Goal: Task Accomplishment & Management: Manage account settings

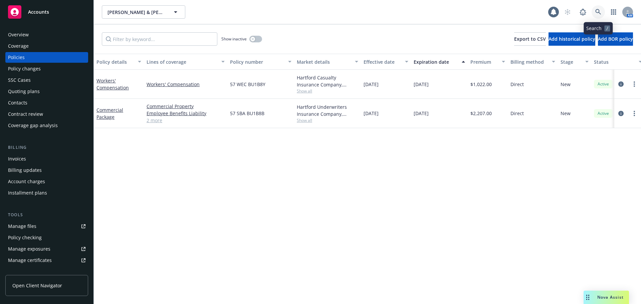
click at [597, 15] on icon at bounding box center [598, 12] width 6 height 6
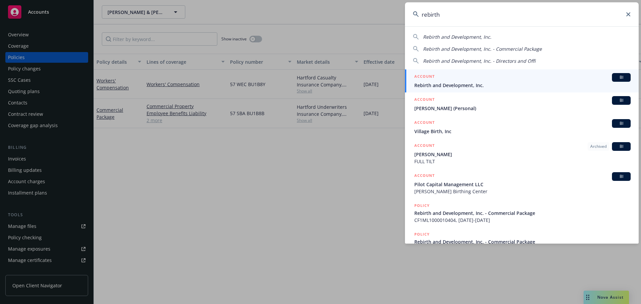
type input "rebirth"
click at [557, 82] on span "Rebirth and Development, Inc." at bounding box center [522, 85] width 216 height 7
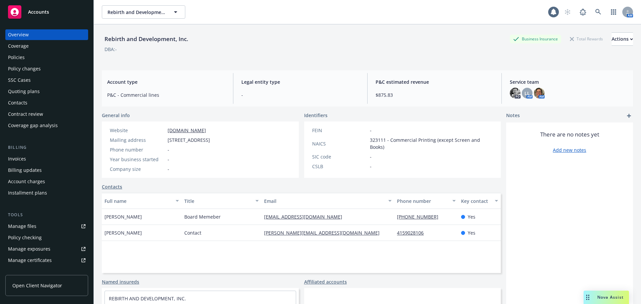
click at [17, 58] on div "Policies" at bounding box center [16, 57] width 17 height 11
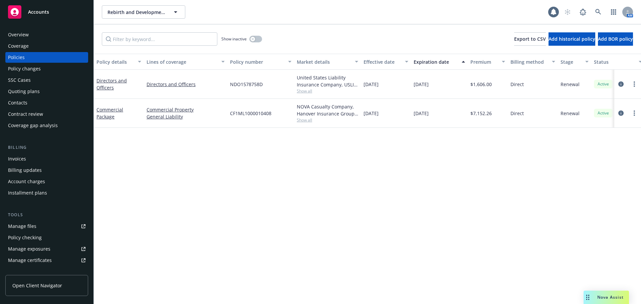
click at [36, 90] on div "Quoting plans" at bounding box center [24, 91] width 32 height 11
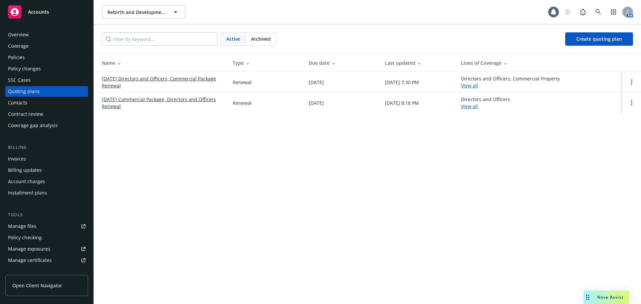
click at [160, 78] on link "01/09/26 Directors and Officers, Commercial Package Renewal" at bounding box center [162, 82] width 120 height 14
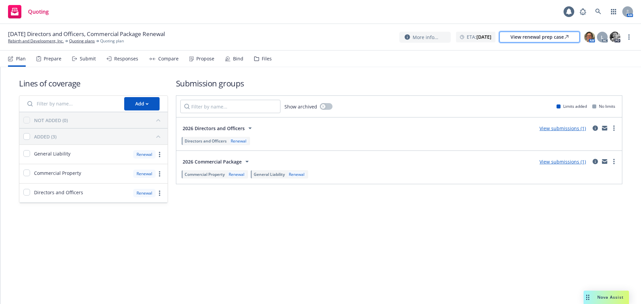
click at [524, 40] on div "View renewal prep case" at bounding box center [539, 37] width 58 height 10
click at [594, 163] on icon "circleInformation" at bounding box center [595, 161] width 5 height 5
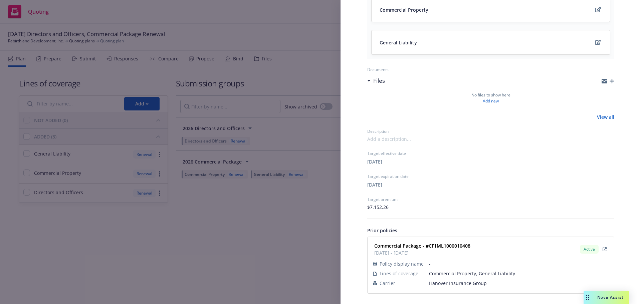
scroll to position [97, 0]
drag, startPoint x: 373, startPoint y: 244, endPoint x: 496, endPoint y: 288, distance: 130.5
click at [496, 288] on div "Commercial Package - #CF1ML1000010408 01/09/2025 - 01/09/2026 Active Policy dis…" at bounding box center [491, 265] width 238 height 48
copy div "Commercial Package - #CF1ML1000010408 01/09/2025 - 01/09/2026 Active"
click at [237, 262] on div "Submission group 2026 Commercial Package Last updated Wednesday, September 10, …" at bounding box center [320, 152] width 641 height 304
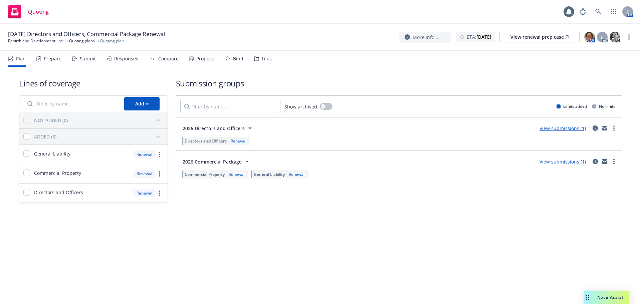
click at [595, 128] on icon "circleInformation" at bounding box center [595, 128] width 5 height 5
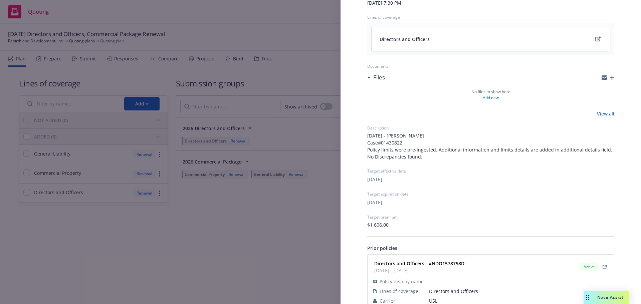
scroll to position [85, 0]
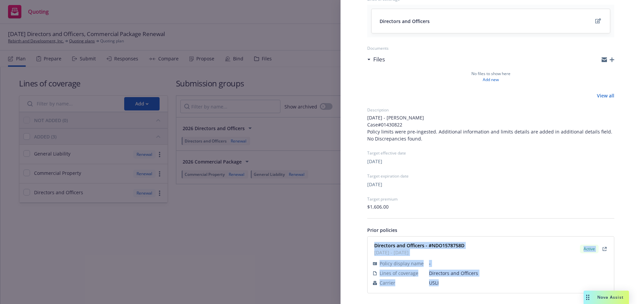
drag, startPoint x: 372, startPoint y: 241, endPoint x: 450, endPoint y: 286, distance: 90.2
click at [450, 286] on div "Directors and Officers - #NDO1578758D 01/09/2025 - 01/09/2026 Active Policy dis…" at bounding box center [491, 265] width 238 height 48
copy div "Directors and Officers - #NDO1578758D 01/09/2025 - 01/09/2026 Active Policy dis…"
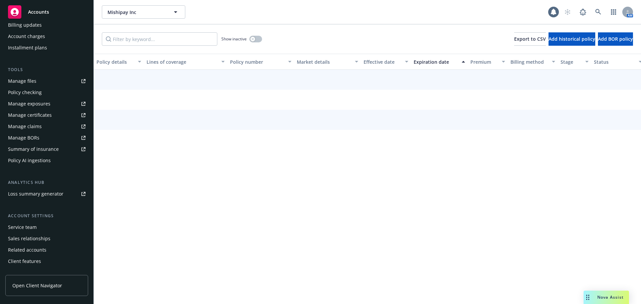
scroll to position [154, 0]
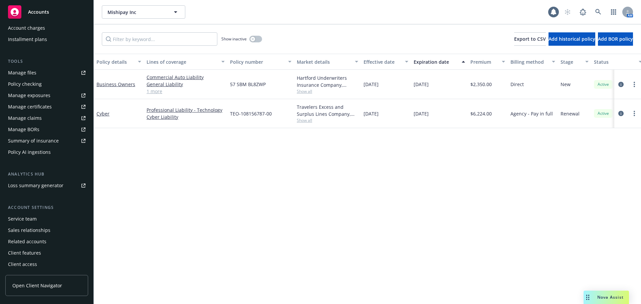
click at [28, 220] on div "Service team" at bounding box center [22, 219] width 29 height 11
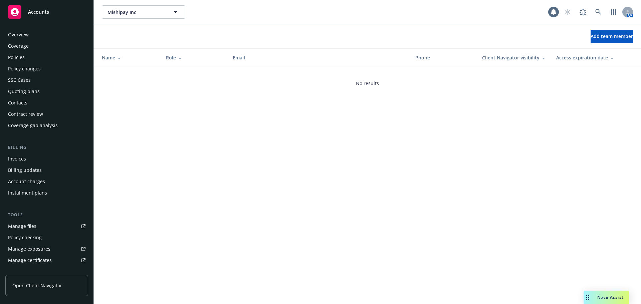
scroll to position [154, 0]
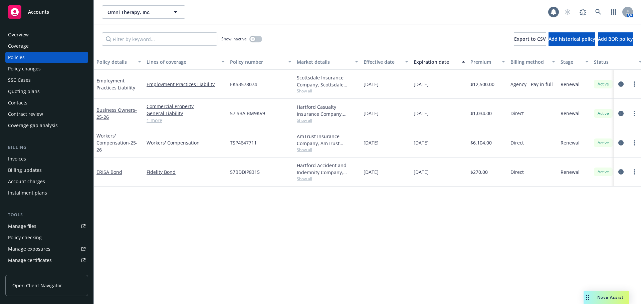
click at [27, 105] on div "Contacts" at bounding box center [17, 102] width 19 height 11
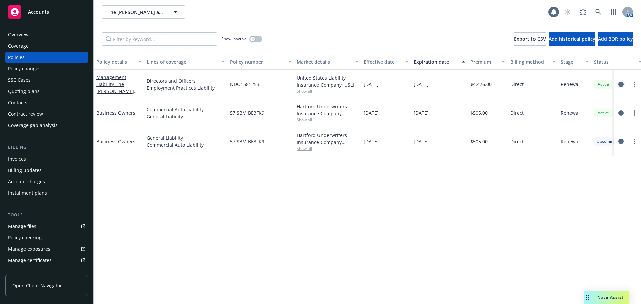
click at [620, 85] on icon "circleInformation" at bounding box center [620, 84] width 5 height 5
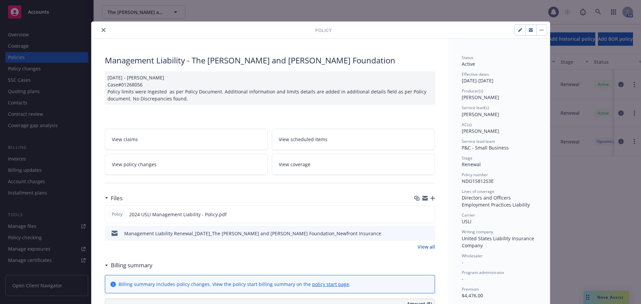
click at [518, 29] on icon "button" at bounding box center [519, 30] width 3 height 3
select select "RENEWAL"
select select "12"
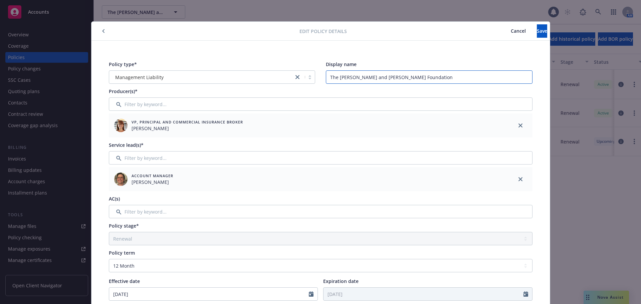
drag, startPoint x: 421, startPoint y: 76, endPoint x: 304, endPoint y: 80, distance: 116.6
click at [304, 80] on div "Policy type* Management Liability Display name The Helen and Jose Colton Founda…" at bounding box center [321, 72] width 424 height 23
click at [230, 213] on input "Filter by keyword..." at bounding box center [321, 211] width 424 height 13
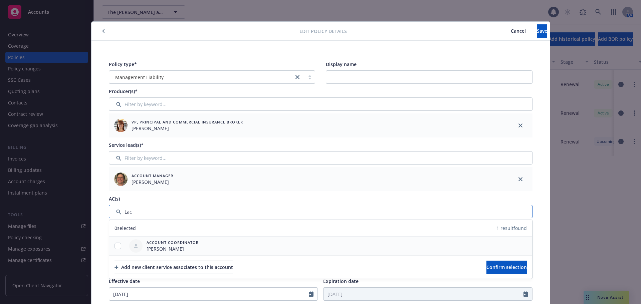
type input "Lac"
click at [115, 246] on input "checkbox" at bounding box center [118, 246] width 7 height 7
checkbox input "true"
click at [486, 269] on button "Confirm selection" at bounding box center [506, 267] width 40 height 13
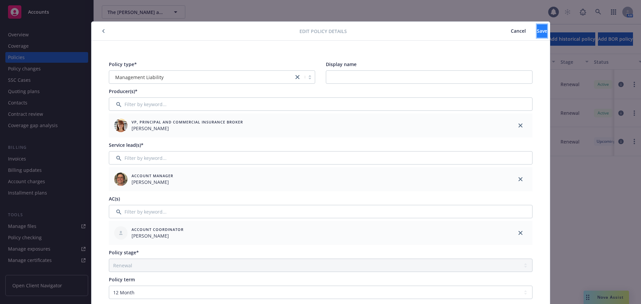
click at [537, 31] on button "Save" at bounding box center [542, 30] width 10 height 13
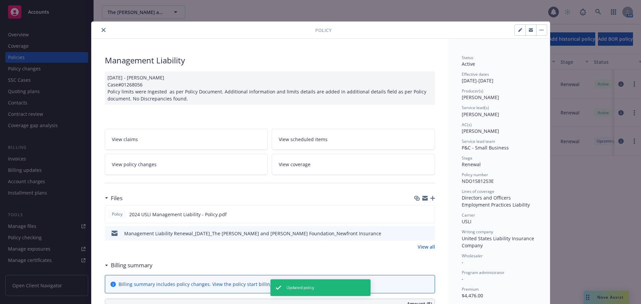
click at [99, 30] on button "close" at bounding box center [103, 30] width 8 height 8
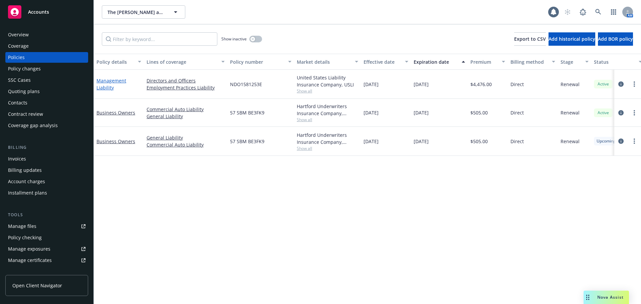
click at [106, 86] on link "Management Liability" at bounding box center [111, 83] width 30 height 13
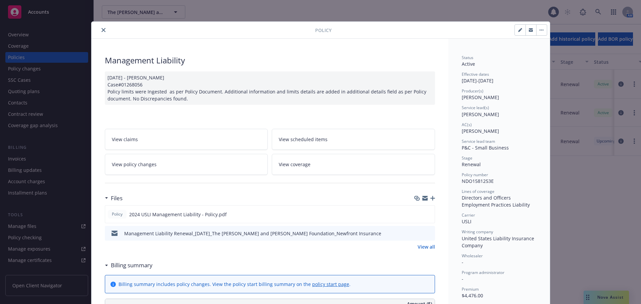
scroll to position [20, 0]
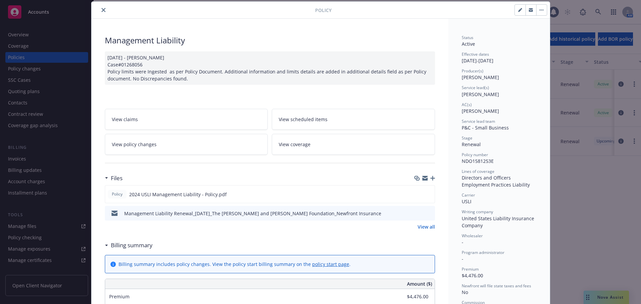
click at [100, 8] on button "close" at bounding box center [103, 10] width 8 height 8
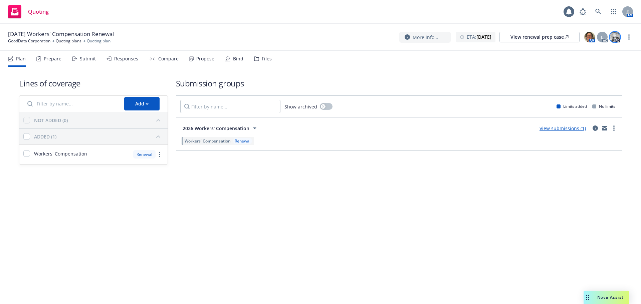
click at [615, 37] on img at bounding box center [615, 37] width 11 height 11
click at [472, 77] on div "Lines of coverage Add NOT ADDED (0) ADDED (1) Workers' Compensation Renewal Sub…" at bounding box center [320, 121] width 603 height 108
click at [19, 41] on link "GoodData Corporation" at bounding box center [29, 41] width 42 height 6
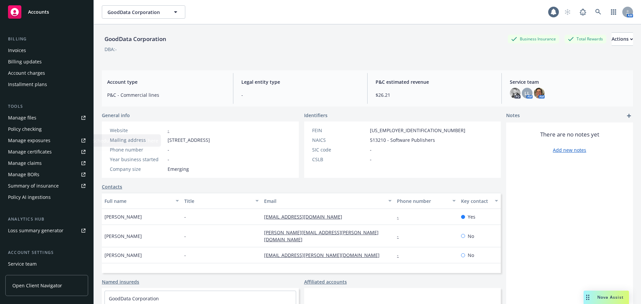
scroll to position [154, 0]
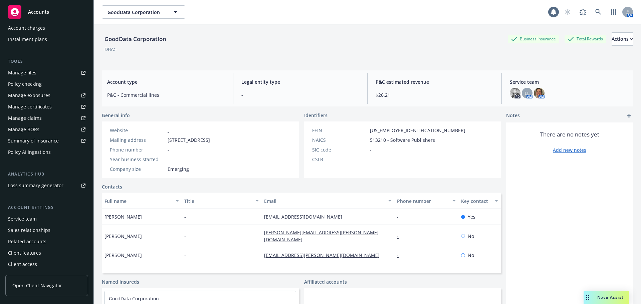
click at [43, 220] on div "Service team" at bounding box center [46, 219] width 77 height 11
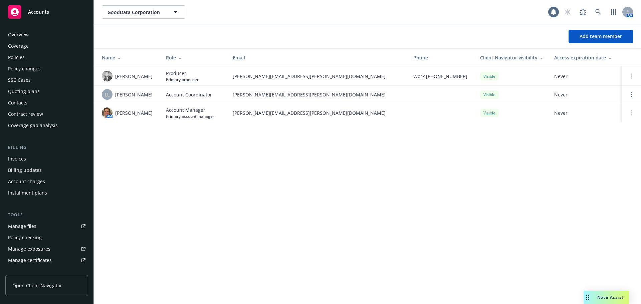
click at [29, 31] on div "Overview" at bounding box center [46, 34] width 77 height 11
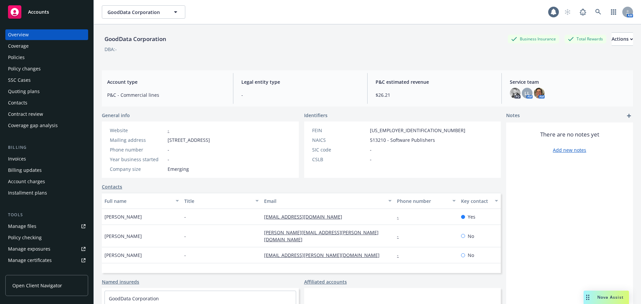
click at [27, 93] on div "Quoting plans" at bounding box center [24, 91] width 32 height 11
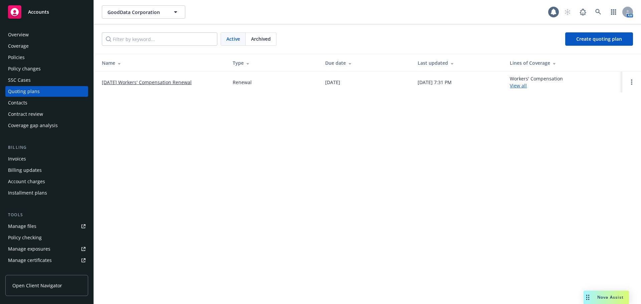
click at [166, 79] on link "01/01/26 Workers' Compensation Renewal" at bounding box center [147, 82] width 90 height 7
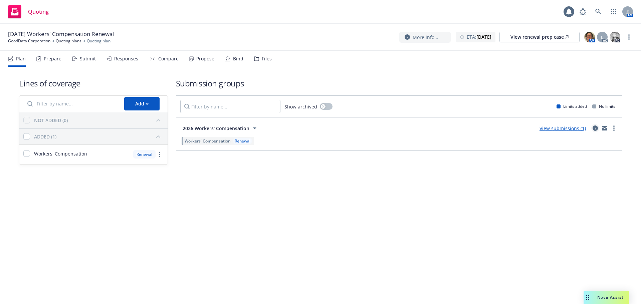
click at [598, 127] on icon "circleInformation" at bounding box center [595, 128] width 5 height 5
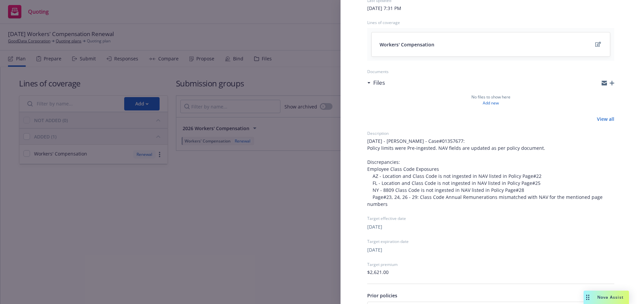
scroll to position [127, 0]
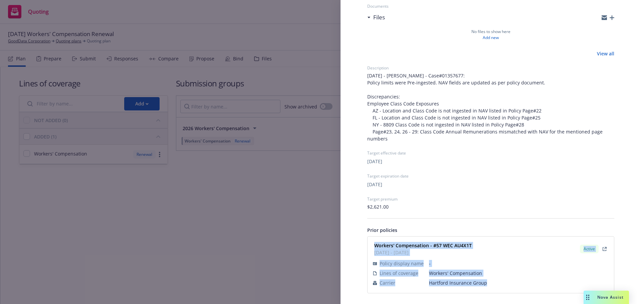
drag, startPoint x: 373, startPoint y: 243, endPoint x: 457, endPoint y: 275, distance: 89.9
click at [496, 282] on div "Workers' Compensation - #57 WEC AU4X1T 01/01/2025 - 01/01/2026 Active Policy di…" at bounding box center [491, 265] width 246 height 56
copy div "Workers' Compensation - #57 WEC AU4X1T 01/01/2025 - 01/01/2026 Active Policy di…"
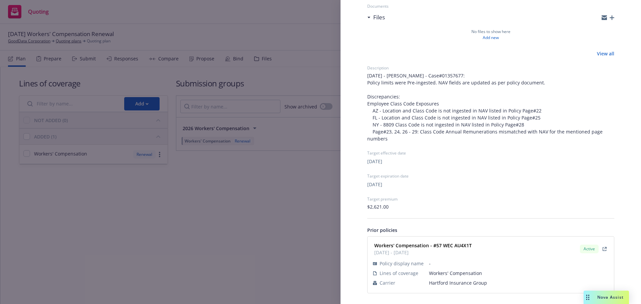
drag, startPoint x: 272, startPoint y: 196, endPoint x: 312, endPoint y: 184, distance: 42.3
click at [272, 196] on div "Submission group 2026 Workers' Compensation Last updated Tuesday, September 2, …" at bounding box center [320, 152] width 641 height 304
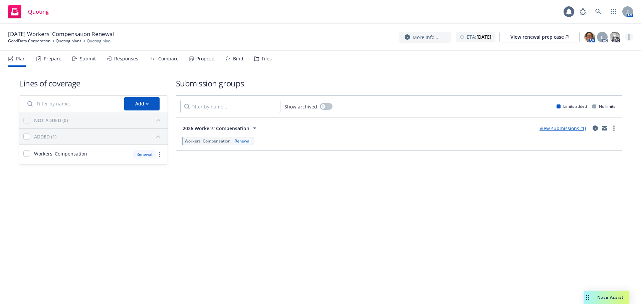
click at [628, 38] on link "more" at bounding box center [629, 37] width 8 height 8
click at [585, 92] on link "Archive quoting plan" at bounding box center [595, 90] width 74 height 13
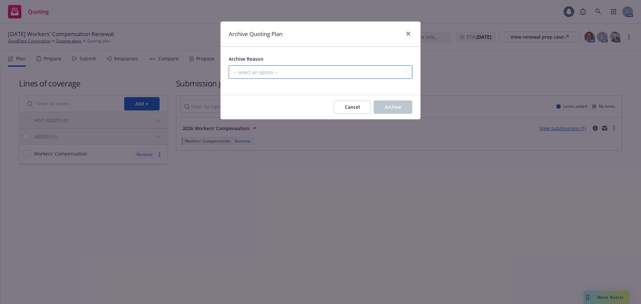
click at [323, 75] on select "-- select an option -- All policies in this renewal plan are auto-renewed Creat…" at bounding box center [321, 71] width 184 height 13
select select "ARCHIVED_RENEWAL_POLICY_AUTO_RENEWED"
click at [229, 65] on select "-- select an option -- All policies in this renewal plan are auto-renewed Creat…" at bounding box center [321, 71] width 184 height 13
click at [390, 108] on span "Archive" at bounding box center [393, 107] width 17 height 6
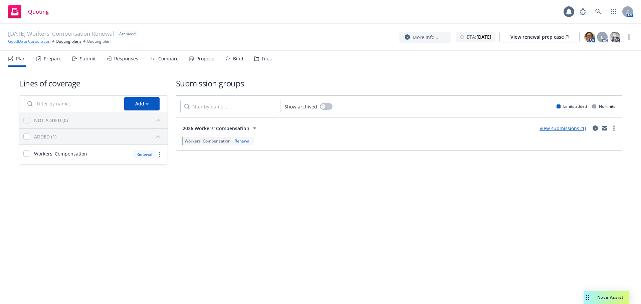
click at [29, 43] on link "GoodData Corporation" at bounding box center [29, 41] width 42 height 6
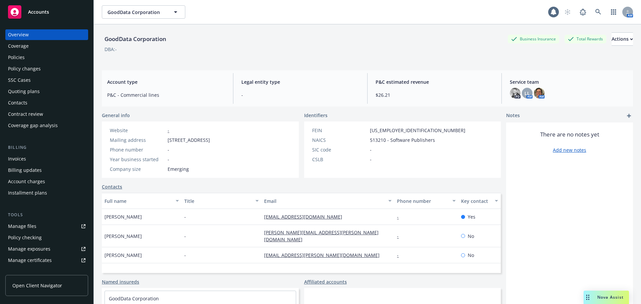
click at [21, 56] on div "Policies" at bounding box center [16, 57] width 17 height 11
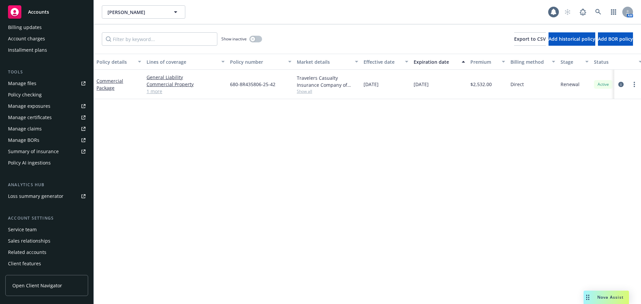
scroll to position [154, 0]
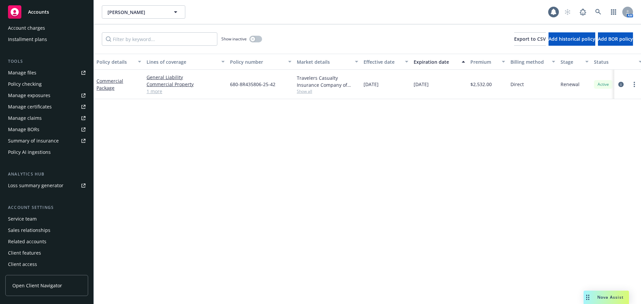
click at [28, 216] on div "Service team" at bounding box center [22, 219] width 29 height 11
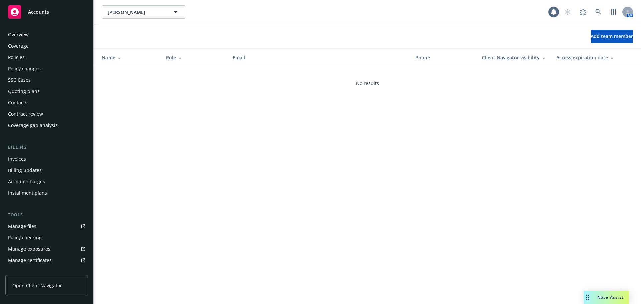
scroll to position [154, 0]
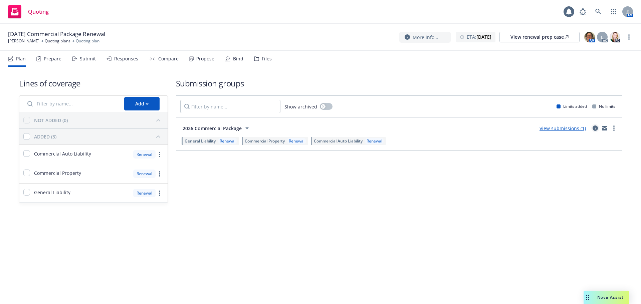
click at [597, 128] on icon "circleInformation" at bounding box center [595, 128] width 5 height 5
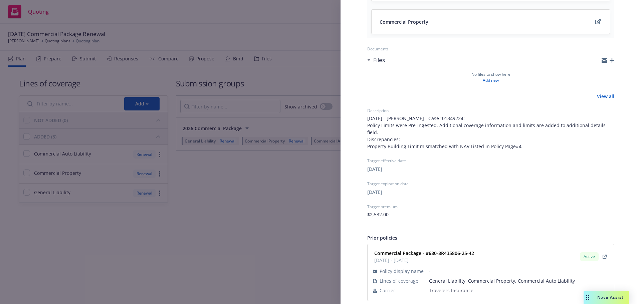
scroll to position [151, 0]
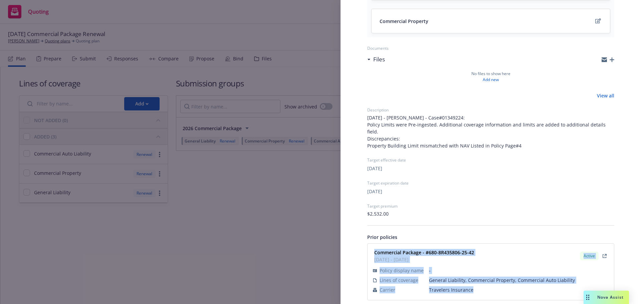
drag, startPoint x: 373, startPoint y: 242, endPoint x: 481, endPoint y: 285, distance: 116.5
click at [481, 285] on div "Commercial Package - #680-8R435806-25-42 [DATE] - [DATE] Active Policy display …" at bounding box center [491, 272] width 238 height 48
copy div "Commercial Package - #680-8R435806-25-42 [DATE] - [DATE] Active Policy display …"
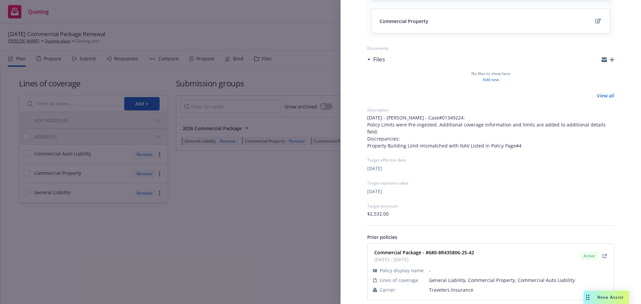
click at [252, 251] on div "Submission group 2026 Commercial Package Last updated [DATE] 7:30 PM Lines of c…" at bounding box center [320, 152] width 641 height 304
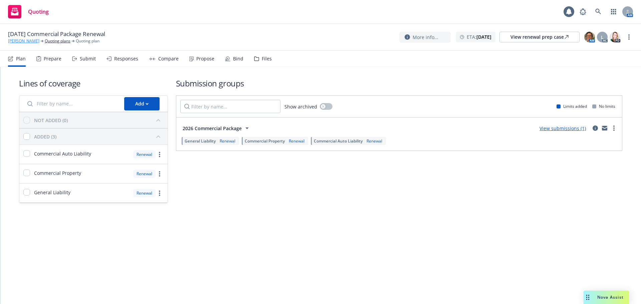
click at [23, 40] on link "[PERSON_NAME]" at bounding box center [23, 41] width 31 height 6
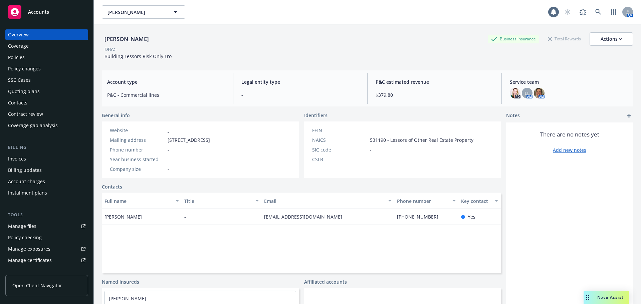
click at [20, 54] on div "Policies" at bounding box center [16, 57] width 17 height 11
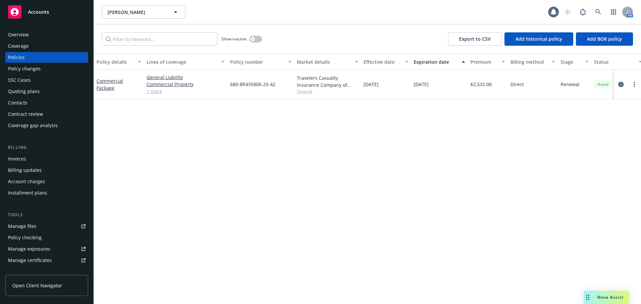
click at [618, 87] on link "circleInformation" at bounding box center [621, 84] width 8 height 8
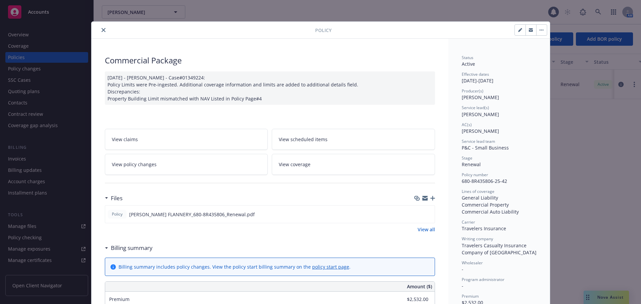
click at [101, 29] on icon "close" at bounding box center [103, 30] width 4 height 4
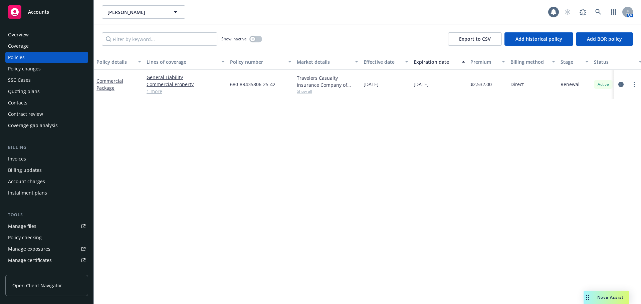
click at [47, 88] on div "Quoting plans" at bounding box center [46, 91] width 77 height 11
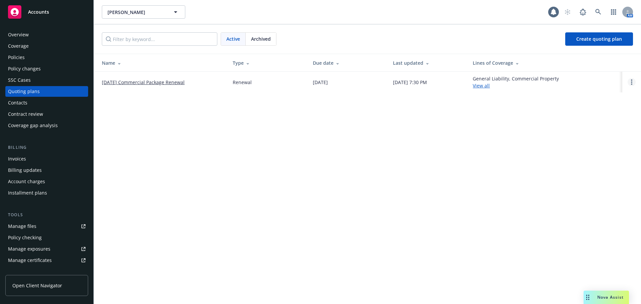
click at [633, 85] on link "Open options" at bounding box center [632, 82] width 8 height 8
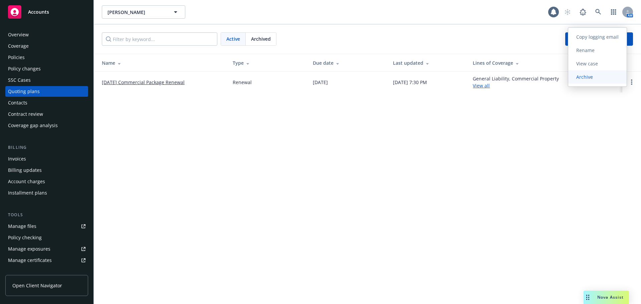
click at [579, 80] on link "Archive" at bounding box center [597, 76] width 58 height 13
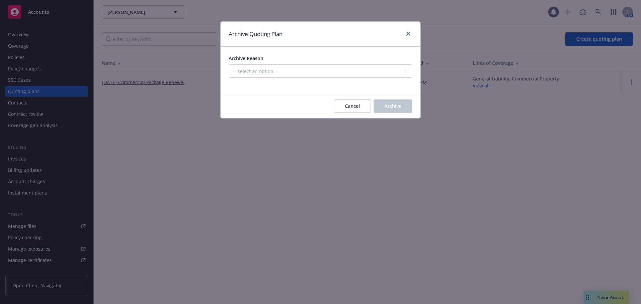
click at [580, 77] on span "Archive" at bounding box center [584, 78] width 33 height 6
click at [365, 77] on select "-- select an option -- All policies in this renewal plan are auto-renewed Creat…" at bounding box center [321, 70] width 184 height 13
select select "ARCHIVED_RENEWAL_POLICY_AUTO_RENEWED"
click at [229, 64] on select "-- select an option -- All policies in this renewal plan are auto-renewed Creat…" at bounding box center [321, 70] width 184 height 13
click at [393, 100] on button "Archive" at bounding box center [393, 105] width 39 height 13
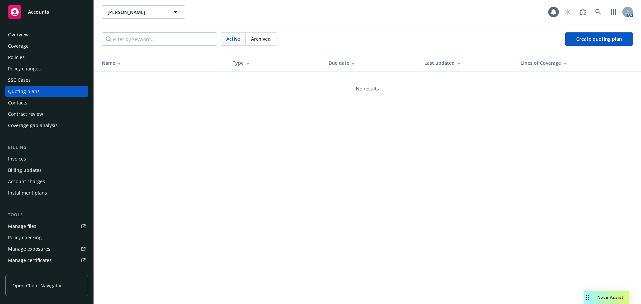
click at [35, 64] on div "Policy changes" at bounding box center [24, 68] width 33 height 11
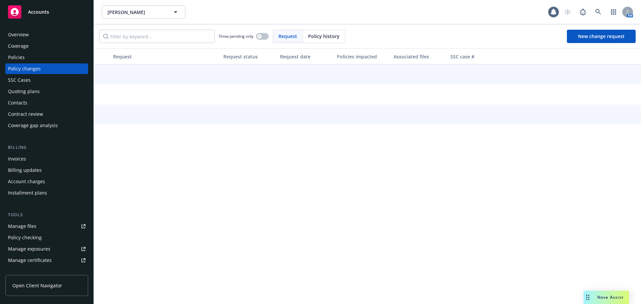
click at [37, 56] on div "Policies" at bounding box center [46, 57] width 77 height 11
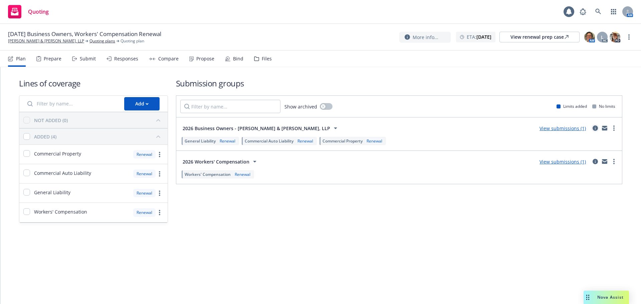
click at [597, 127] on icon "circleInformation" at bounding box center [595, 128] width 5 height 5
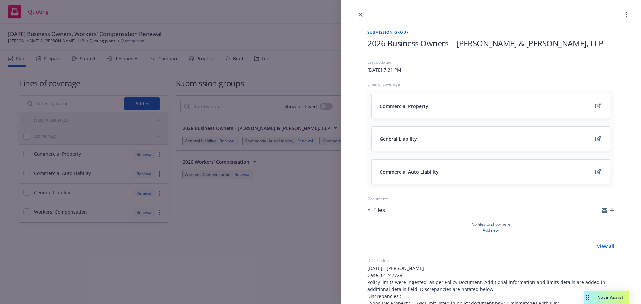
click at [451, 42] on span "2026 Business Owners - [PERSON_NAME] & [PERSON_NAME], LLP" at bounding box center [485, 43] width 236 height 11
drag, startPoint x: 450, startPoint y: 42, endPoint x: 571, endPoint y: 43, distance: 121.2
click at [571, 43] on h1 "2026 Business Owners - [PERSON_NAME] & [PERSON_NAME], LLP" at bounding box center [490, 43] width 247 height 11
click at [301, 240] on div "Submission group 2026 Business Owners Last updated [DATE] 7:31 PM Lines of cove…" at bounding box center [320, 152] width 641 height 304
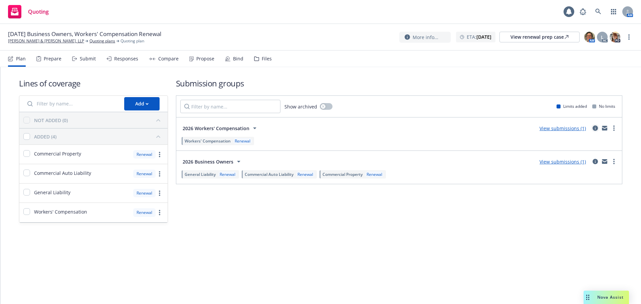
click at [595, 127] on icon "circleInformation" at bounding box center [595, 128] width 5 height 5
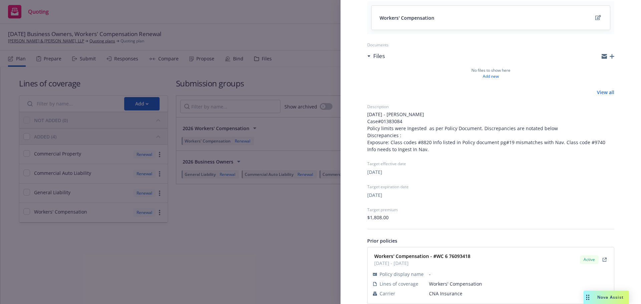
scroll to position [99, 0]
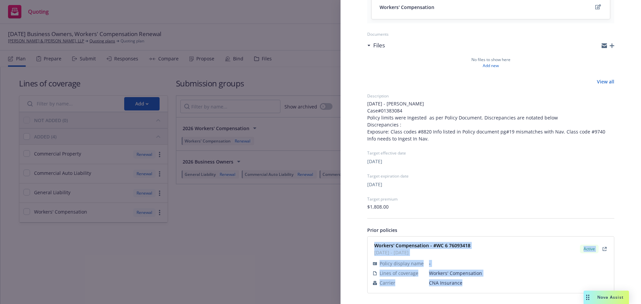
drag, startPoint x: 373, startPoint y: 243, endPoint x: 477, endPoint y: 282, distance: 110.6
click at [477, 282] on div "Workers' Compensation - #WC 6 76093418 [DATE] - [DATE] Active Policy display na…" at bounding box center [491, 265] width 238 height 48
copy div "Workers' Compensation - #WC 6 76093418 [DATE] - [DATE] Active Policy display na…"
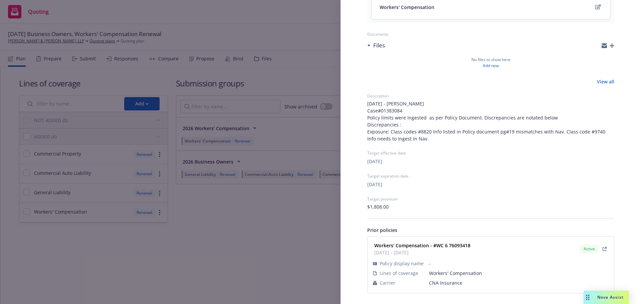
click at [211, 242] on div "Submission group 2026 Workers' Compensation Last updated [DATE] 7:31 PM Lines o…" at bounding box center [320, 152] width 641 height 304
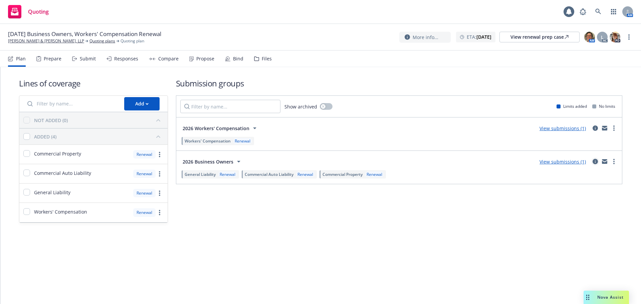
click at [593, 162] on icon "circleInformation" at bounding box center [595, 161] width 5 height 5
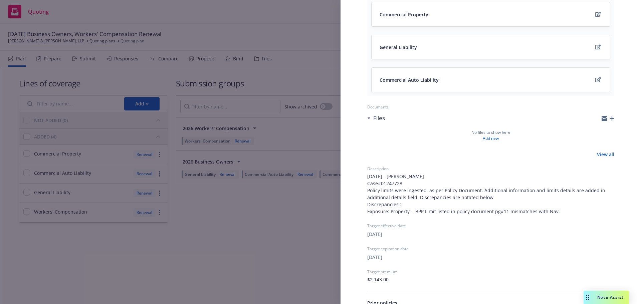
scroll to position [165, 0]
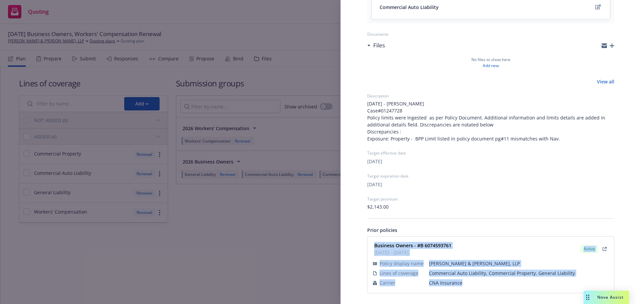
drag, startPoint x: 375, startPoint y: 245, endPoint x: 476, endPoint y: 285, distance: 109.2
click at [476, 285] on div "Business Owners - #B 6074593761 [DATE] - [DATE] Active Policy display name [PER…" at bounding box center [491, 265] width 238 height 48
copy div "Business Owners - #B 6074593761 01/01/2025 - 01/01/2026 Active Policy display n…"
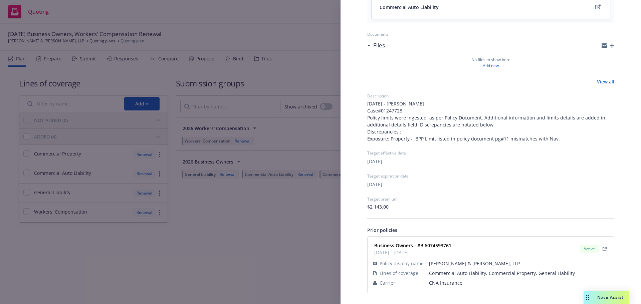
click at [262, 227] on div "Submission group 2026 Business Owners Last updated Tuesday, September 2, 2025 a…" at bounding box center [320, 152] width 641 height 304
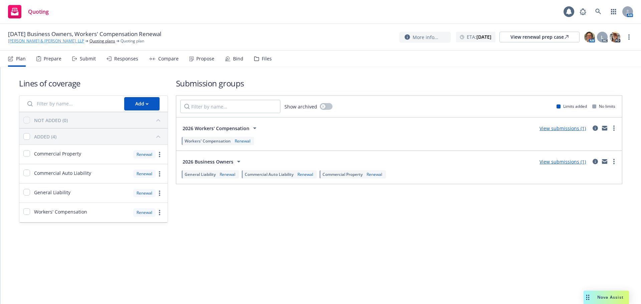
click at [36, 44] on link "[PERSON_NAME] & [PERSON_NAME], LLP" at bounding box center [46, 41] width 76 height 6
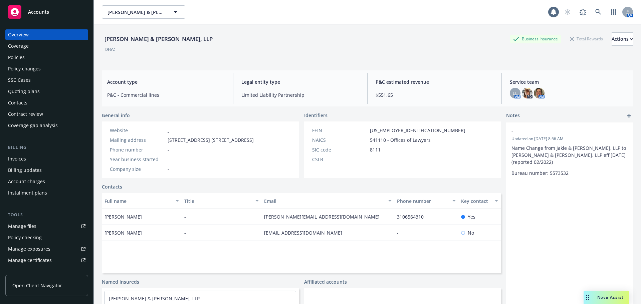
click at [47, 62] on div "Policies" at bounding box center [46, 57] width 77 height 11
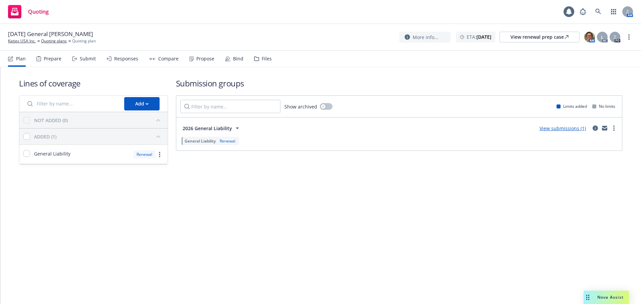
click at [571, 128] on link "View submissions (1)" at bounding box center [563, 128] width 46 height 6
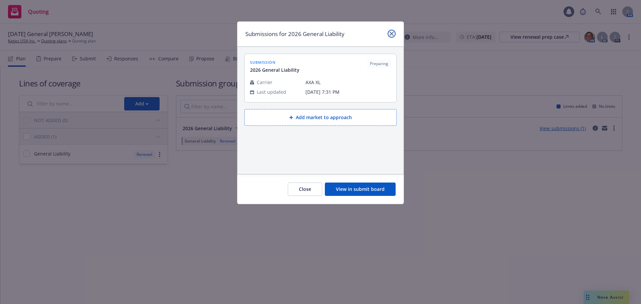
click at [393, 35] on icon "close" at bounding box center [392, 34] width 4 height 4
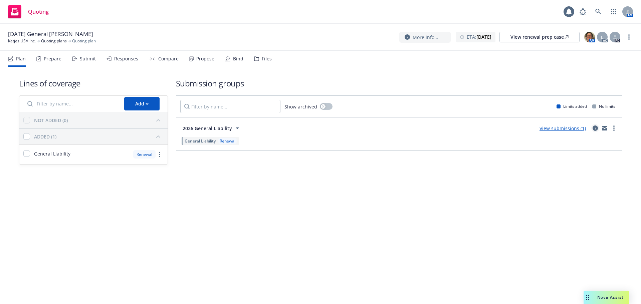
click at [593, 128] on icon "circleInformation" at bounding box center [595, 128] width 5 height 5
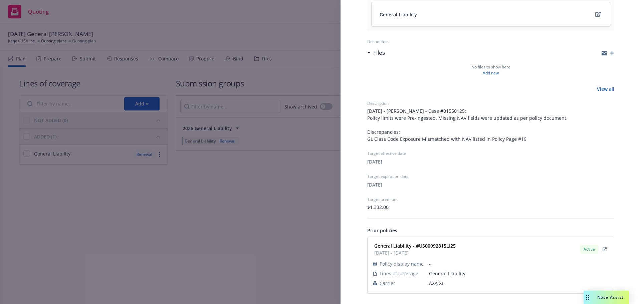
scroll to position [92, 0]
click at [264, 245] on div "Submission group 2026 General Liability Last updated Tuesday, September 2, 2025…" at bounding box center [320, 152] width 641 height 304
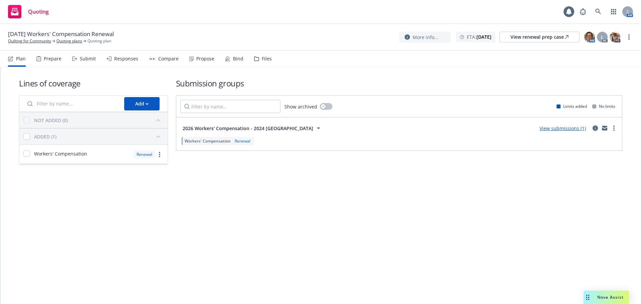
click at [594, 131] on link "circleInformation" at bounding box center [595, 128] width 8 height 8
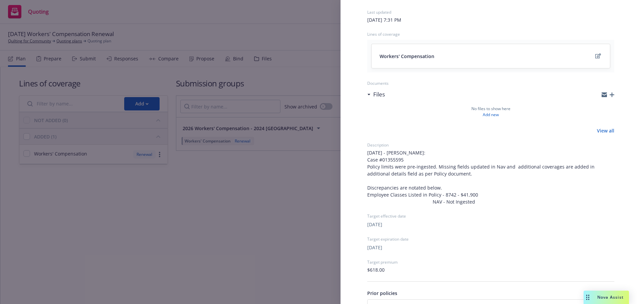
scroll to position [113, 0]
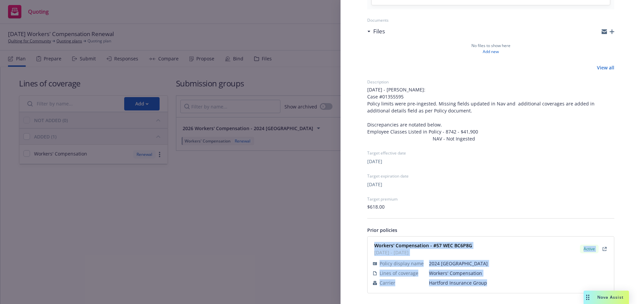
drag, startPoint x: 371, startPoint y: 246, endPoint x: 483, endPoint y: 287, distance: 120.0
click at [483, 287] on div "Workers' Compensation - #57 WEC BC6P8G 01/01/2025 - 01/01/2026 Active Policy di…" at bounding box center [491, 265] width 246 height 56
copy div "Workers' Compensation - #57 WEC BC6P8G 01/01/2025 - 01/01/2026 Active Policy di…"
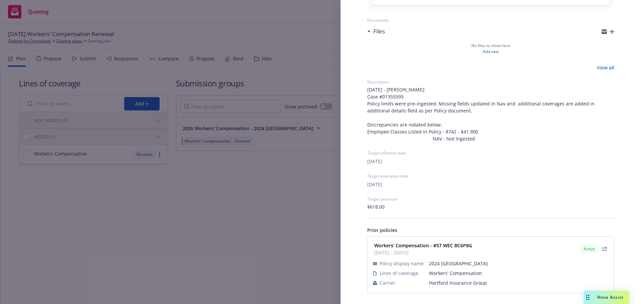
click at [272, 258] on div "Submission group 2026 Workers' Compensation - 2024 Hartford WC Last updated Tue…" at bounding box center [320, 152] width 641 height 304
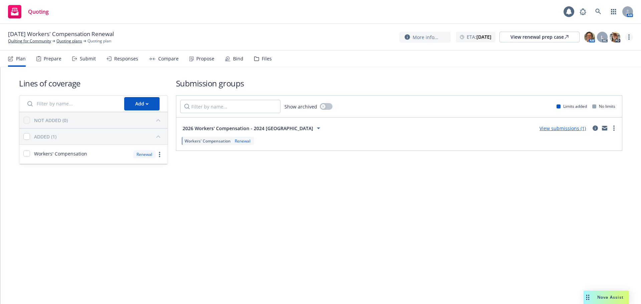
click at [628, 37] on link "more" at bounding box center [629, 37] width 8 height 8
click at [597, 94] on link "Archive quoting plan" at bounding box center [595, 90] width 74 height 13
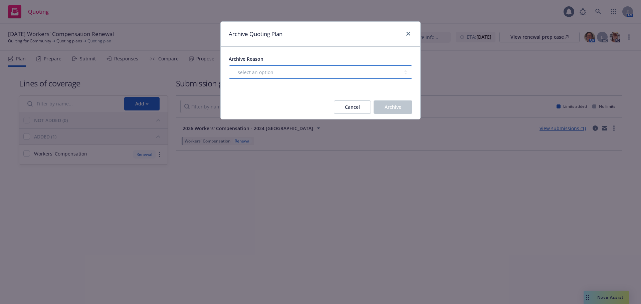
click at [297, 71] on select "-- select an option -- All policies in this renewal plan are auto-renewed Creat…" at bounding box center [321, 71] width 184 height 13
select select "ARCHIVED_RENEWAL_POLICY_AUTO_RENEWED"
click at [229, 65] on select "-- select an option -- All policies in this renewal plan are auto-renewed Creat…" at bounding box center [321, 71] width 184 height 13
click at [392, 110] on span "Archive" at bounding box center [393, 107] width 17 height 6
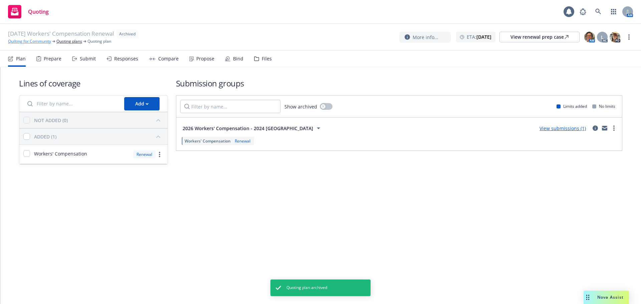
click at [13, 40] on link "Quilting for Community" at bounding box center [29, 41] width 43 height 6
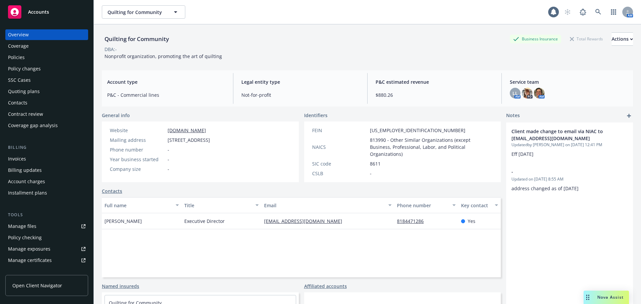
click at [17, 59] on div "Policies" at bounding box center [16, 57] width 17 height 11
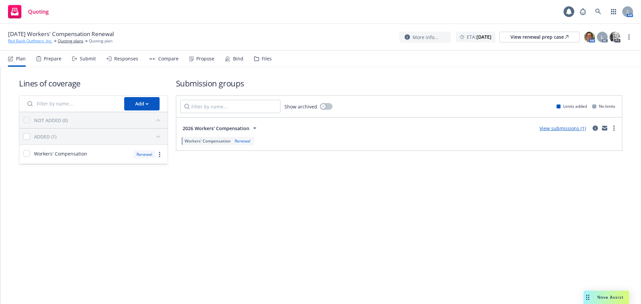
click at [23, 38] on link "Red Bank Outfitters, Inc." at bounding box center [30, 41] width 44 height 6
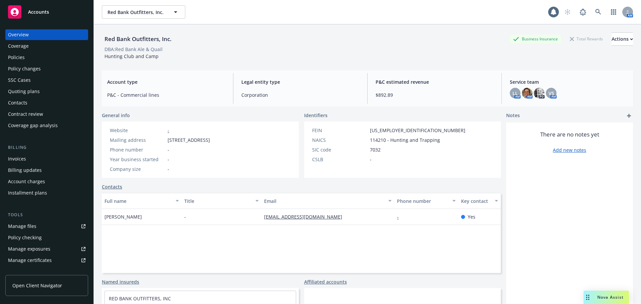
click at [9, 57] on div "Policies" at bounding box center [16, 57] width 17 height 11
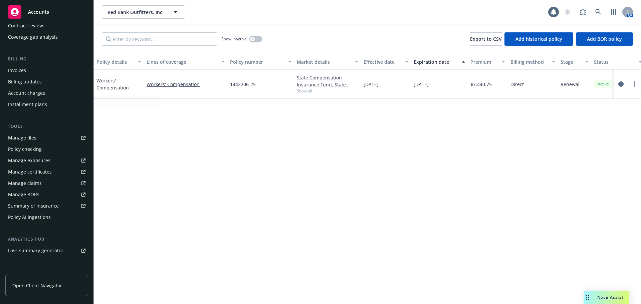
scroll to position [154, 0]
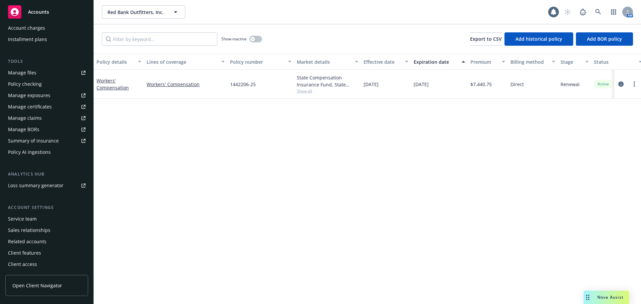
click at [44, 219] on div "Service team" at bounding box center [46, 219] width 77 height 11
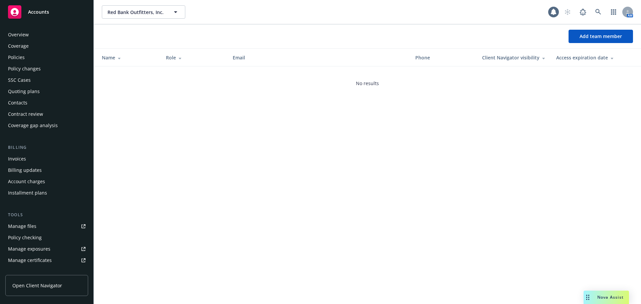
scroll to position [154, 0]
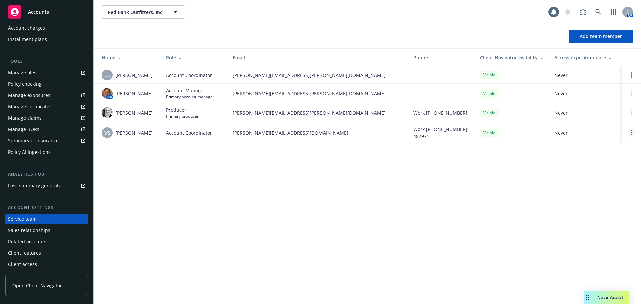
click at [632, 132] on icon "Open options" at bounding box center [631, 132] width 1 height 5
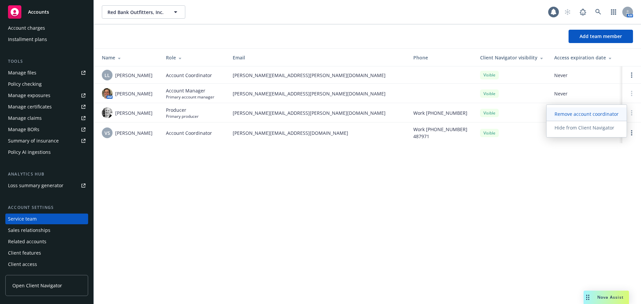
click at [571, 116] on span "Remove account coordinator" at bounding box center [587, 114] width 80 height 6
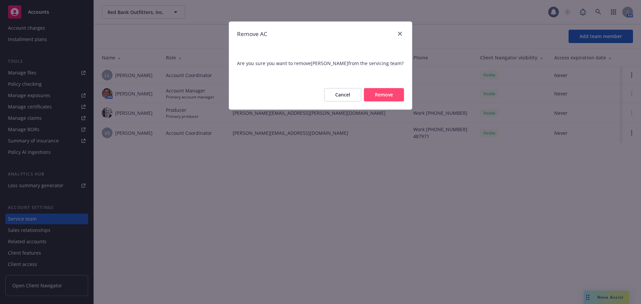
click at [366, 94] on button "Remove" at bounding box center [384, 94] width 40 height 13
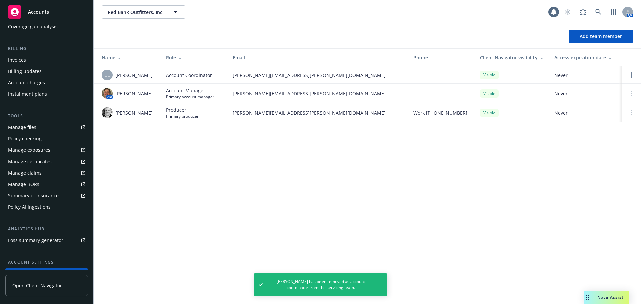
scroll to position [0, 0]
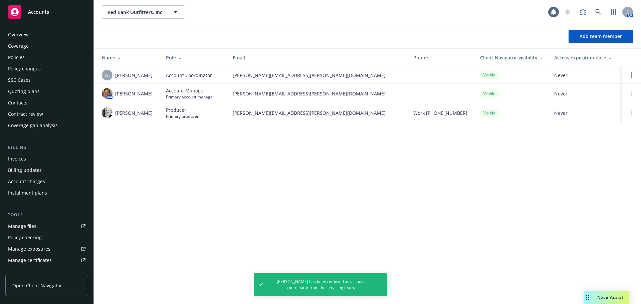
click at [23, 56] on div "Policies" at bounding box center [16, 57] width 17 height 11
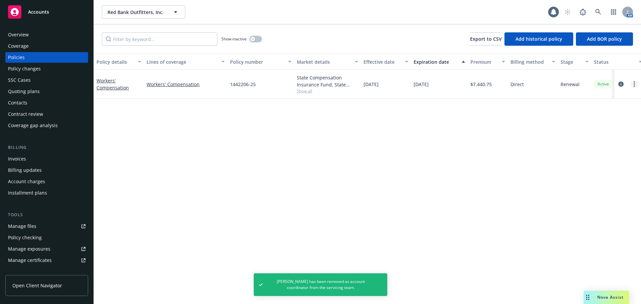
click at [633, 85] on link "more" at bounding box center [634, 84] width 8 height 8
click at [534, 150] on div "Policy details Lines of coverage Policy number Market details Effective date Ex…" at bounding box center [367, 179] width 547 height 250
click at [621, 82] on icon "circleInformation" at bounding box center [620, 83] width 5 height 5
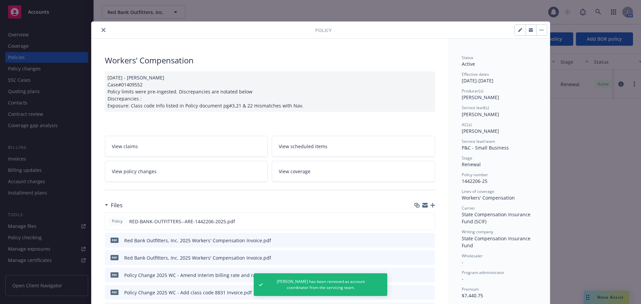
click at [102, 36] on div "Policy" at bounding box center [320, 30] width 458 height 17
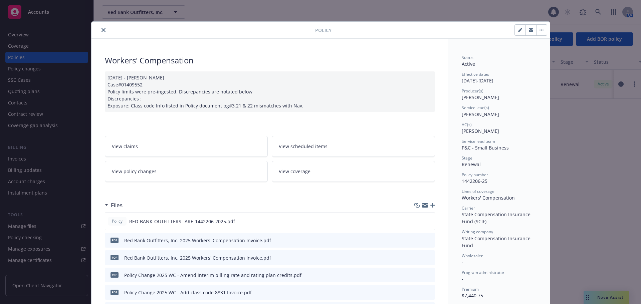
click at [99, 27] on button "close" at bounding box center [103, 30] width 8 height 8
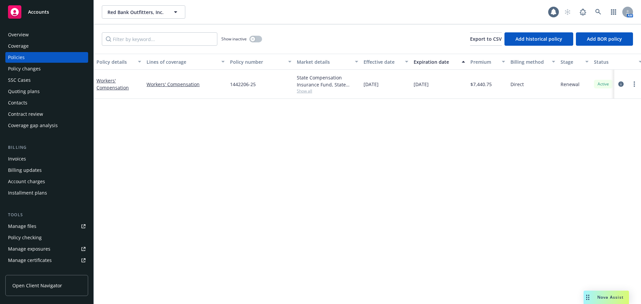
click at [46, 90] on div "Quoting plans" at bounding box center [46, 91] width 77 height 11
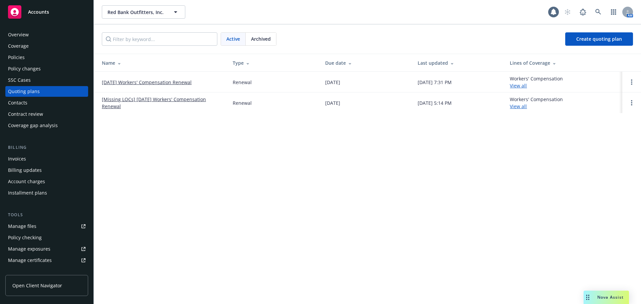
click at [134, 83] on link "01/01/26 Workers' Compensation Renewal" at bounding box center [147, 82] width 90 height 7
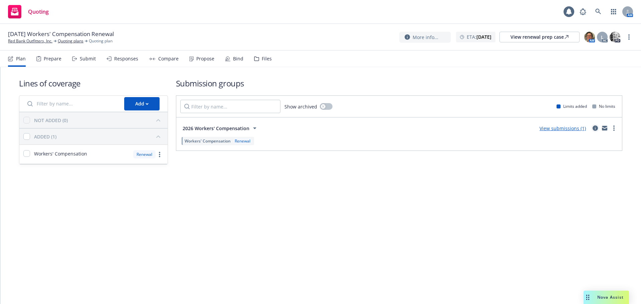
click at [595, 129] on icon "circleInformation" at bounding box center [595, 128] width 5 height 5
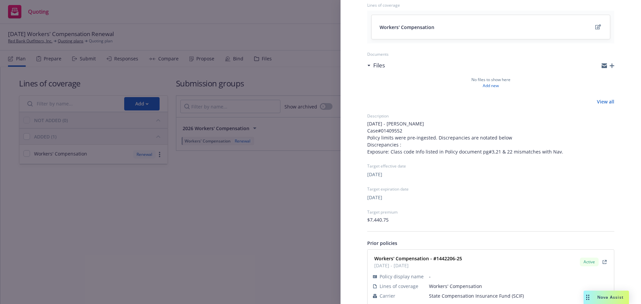
scroll to position [92, 0]
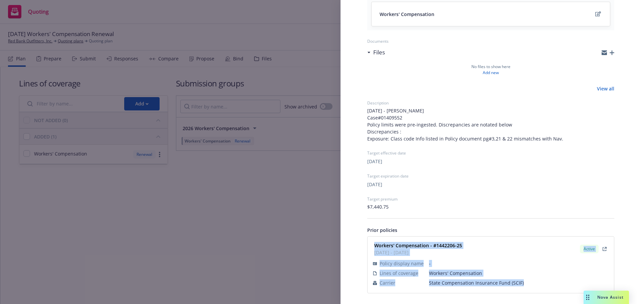
drag, startPoint x: 373, startPoint y: 242, endPoint x: 533, endPoint y: 285, distance: 166.1
click at [533, 285] on div "Workers' Compensation - #1442206-25 01/01/2025 - 01/01/2026 Active Policy displ…" at bounding box center [491, 265] width 238 height 48
copy div "Workers' Compensation - #1442206-25 01/01/2025 - 01/01/2026 Active Policy displ…"
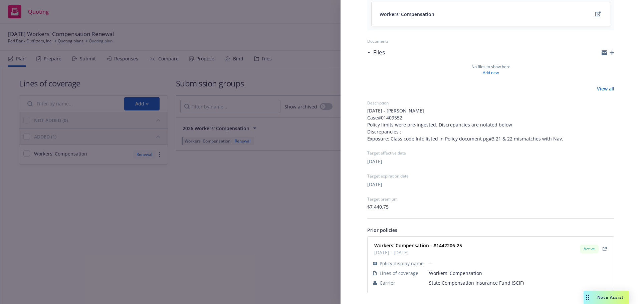
click at [275, 18] on div "Submission group 2026 Workers' Compensation Last updated Tuesday, September 2, …" at bounding box center [320, 152] width 641 height 304
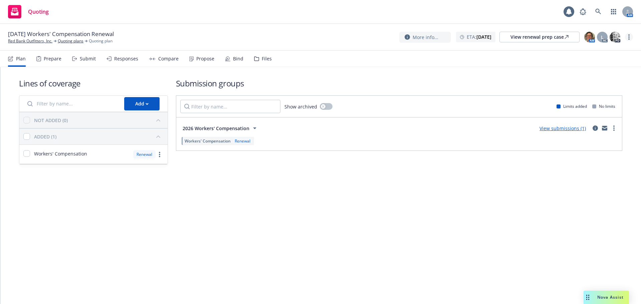
click at [628, 36] on link "more" at bounding box center [629, 37] width 8 height 8
click at [604, 88] on link "Archive quoting plan" at bounding box center [595, 90] width 74 height 13
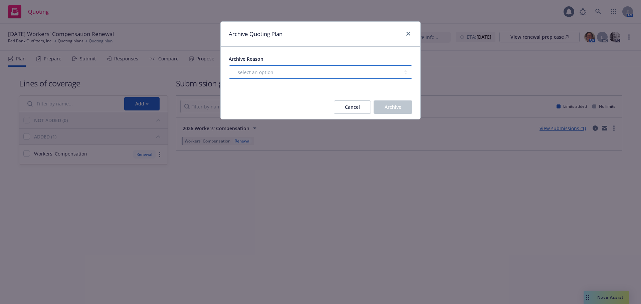
click at [329, 73] on select "-- select an option -- All policies in this renewal plan are auto-renewed Creat…" at bounding box center [321, 71] width 184 height 13
select select "ARCHIVED_RENEWAL_POLICY_AUTO_RENEWED"
click at [229, 65] on select "-- select an option -- All policies in this renewal plan are auto-renewed Creat…" at bounding box center [321, 71] width 184 height 13
click at [390, 104] on span "Archive" at bounding box center [393, 107] width 17 height 6
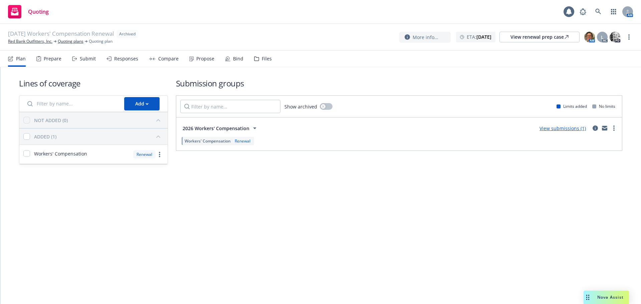
click at [31, 40] on link "Red Bank Outfitters, Inc." at bounding box center [30, 41] width 44 height 6
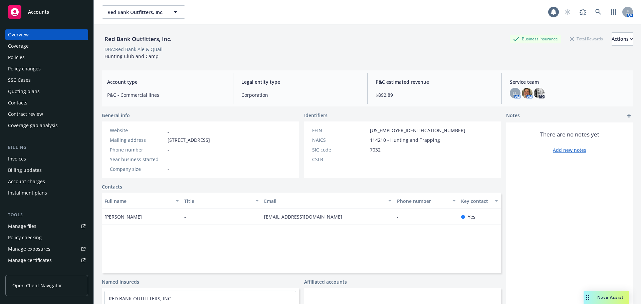
click at [21, 56] on div "Policies" at bounding box center [16, 57] width 17 height 11
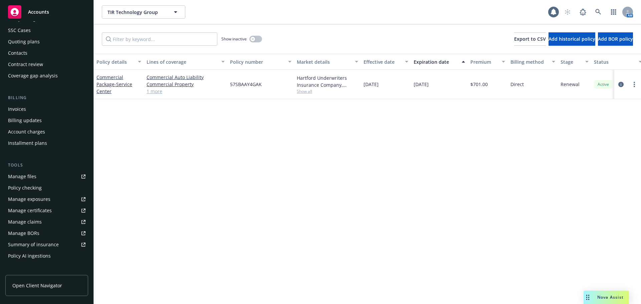
scroll to position [154, 0]
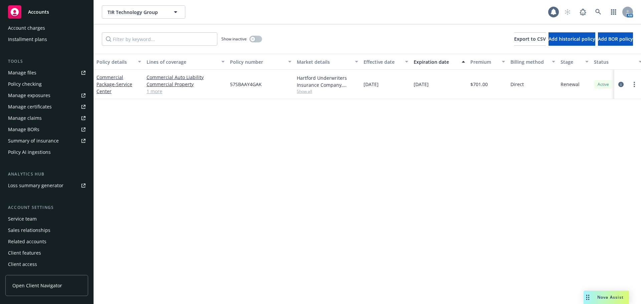
click at [30, 220] on div "Service team" at bounding box center [22, 219] width 29 height 11
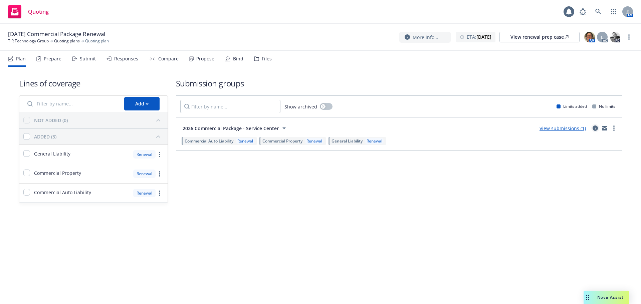
click at [595, 129] on icon "circleInformation" at bounding box center [595, 128] width 5 height 5
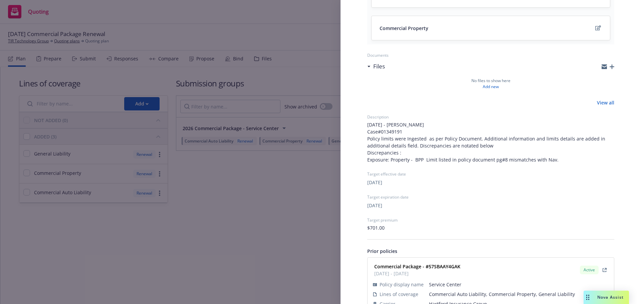
scroll to position [165, 0]
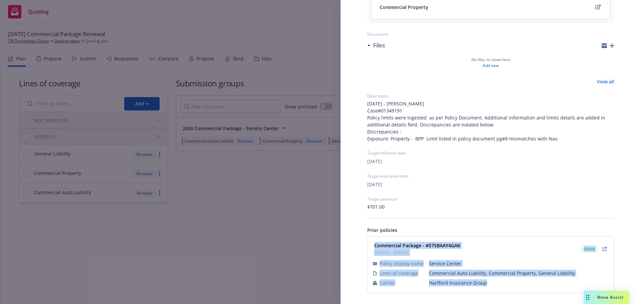
drag, startPoint x: 376, startPoint y: 242, endPoint x: 487, endPoint y: 282, distance: 118.4
click at [487, 282] on div "Commercial Package - #57SBAAY4GAK 01/01/2025 - 01/01/2026 Active Policy display…" at bounding box center [491, 265] width 238 height 48
copy div "Commercial Package - #57SBAAY4GAK 01/01/2025 - 01/01/2026 Active Policy display…"
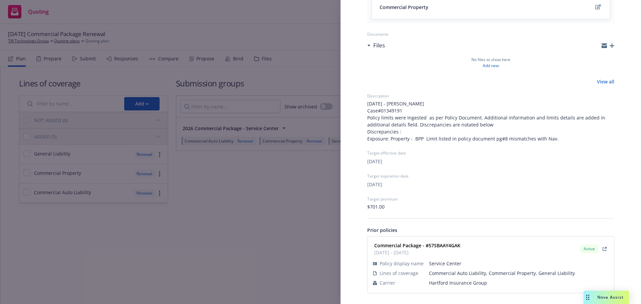
click at [284, 217] on div "Submission group 2026 Commercial Package - Service Center Last updated Tuesday,…" at bounding box center [320, 152] width 641 height 304
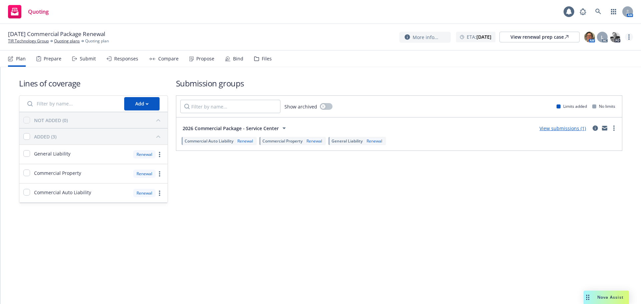
click at [631, 36] on link "more" at bounding box center [629, 37] width 8 height 8
click at [591, 90] on link "Archive quoting plan" at bounding box center [595, 90] width 74 height 13
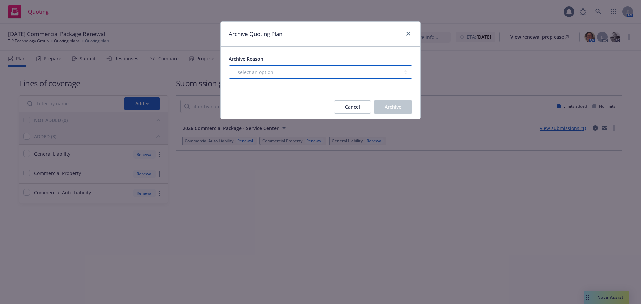
click at [348, 72] on select "-- select an option -- All policies in this renewal plan are auto-renewed Creat…" at bounding box center [321, 71] width 184 height 13
select select "ARCHIVED_RENEWAL_POLICY_AUTO_RENEWED"
click at [229, 65] on select "-- select an option -- All policies in this renewal plan are auto-renewed Creat…" at bounding box center [321, 71] width 184 height 13
click at [390, 109] on span "Archive" at bounding box center [393, 107] width 17 height 6
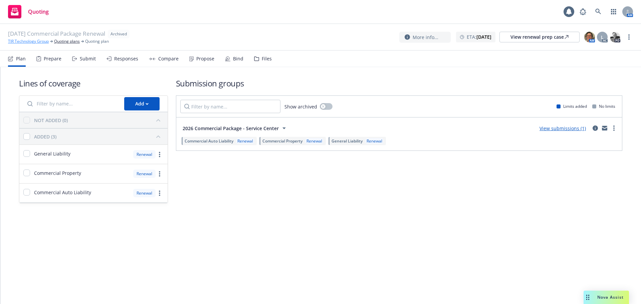
click at [21, 41] on link "TIR Technology Group" at bounding box center [28, 41] width 41 height 6
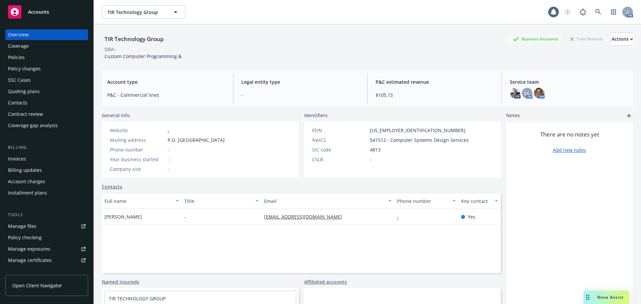
click at [17, 60] on div "Policies" at bounding box center [16, 57] width 17 height 11
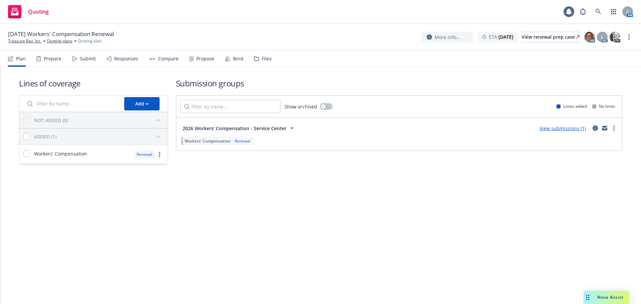
click at [595, 129] on icon "circleInformation" at bounding box center [595, 128] width 5 height 5
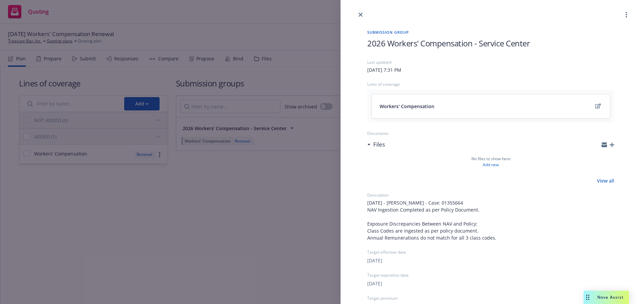
scroll to position [99, 0]
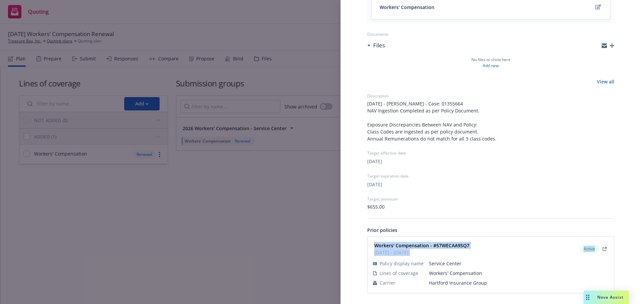
drag, startPoint x: 374, startPoint y: 241, endPoint x: 462, endPoint y: 285, distance: 98.5
click at [492, 290] on div "Workers' Compensation - #57WECAA9SQ7 [DATE] - [DATE] Active Policy display name…" at bounding box center [491, 265] width 246 height 56
copy div "Workers' Compensation - #57WECAA9SQ7 [DATE] - [DATE] Active"
drag, startPoint x: 198, startPoint y: 222, endPoint x: 251, endPoint y: 208, distance: 54.8
click at [215, 214] on div "Submission group 2026 Workers' Compensation - Service Center Last updated Tuesd…" at bounding box center [320, 152] width 641 height 304
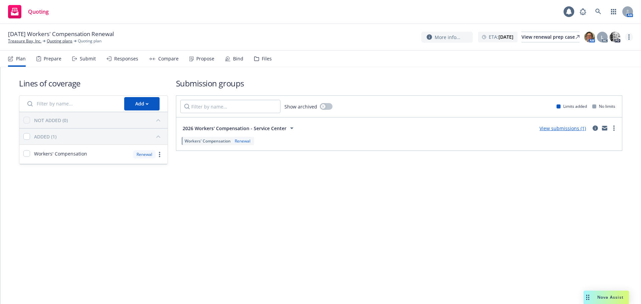
click at [627, 38] on link "more" at bounding box center [629, 37] width 8 height 8
click at [600, 94] on link "Archive quoting plan" at bounding box center [595, 90] width 74 height 13
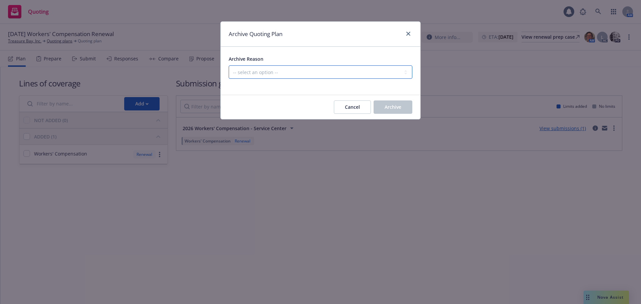
click at [358, 75] on select "-- select an option -- All policies in this renewal plan are auto-renewed Creat…" at bounding box center [321, 71] width 184 height 13
select select "ARCHIVED_RENEWAL_POLICY_AUTO_RENEWED"
click at [229, 65] on select "-- select an option -- All policies in this renewal plan are auto-renewed Creat…" at bounding box center [321, 71] width 184 height 13
click at [389, 109] on span "Archive" at bounding box center [393, 107] width 17 height 6
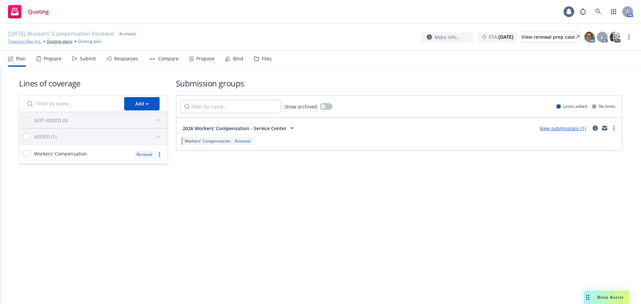
click at [14, 43] on link "Treasure Bay, Inc." at bounding box center [24, 41] width 33 height 6
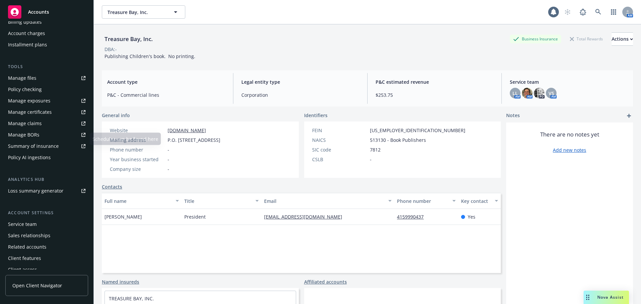
scroll to position [154, 0]
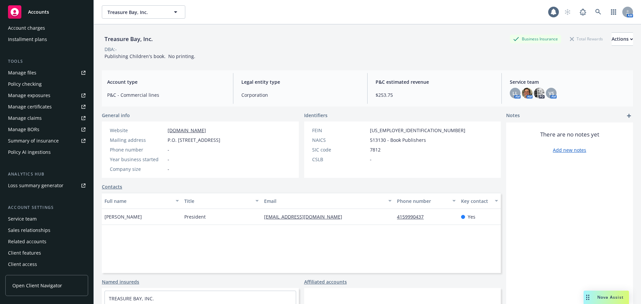
click at [39, 218] on div "Service team" at bounding box center [46, 219] width 77 height 11
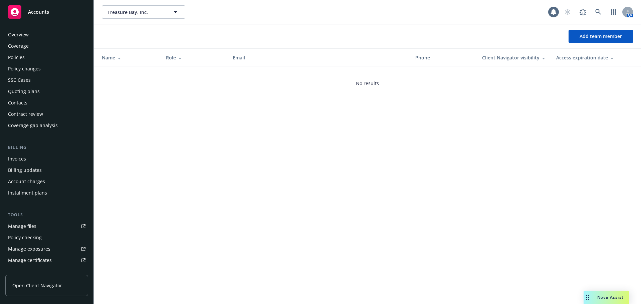
scroll to position [154, 0]
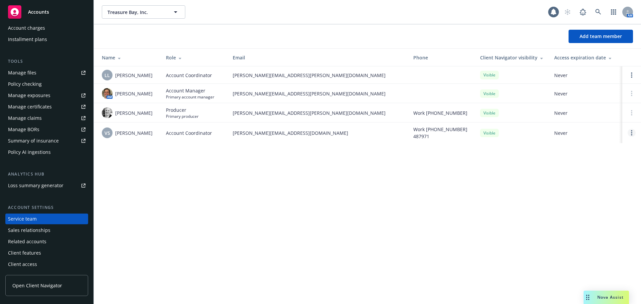
click at [631, 131] on circle "Open options" at bounding box center [631, 130] width 1 height 1
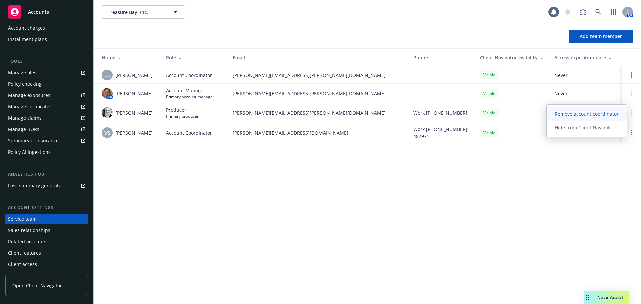
click at [568, 114] on span "Remove account coordinator" at bounding box center [587, 114] width 80 height 6
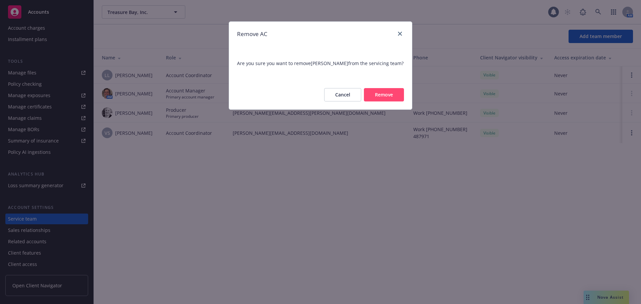
click at [385, 95] on button "Remove" at bounding box center [384, 94] width 40 height 13
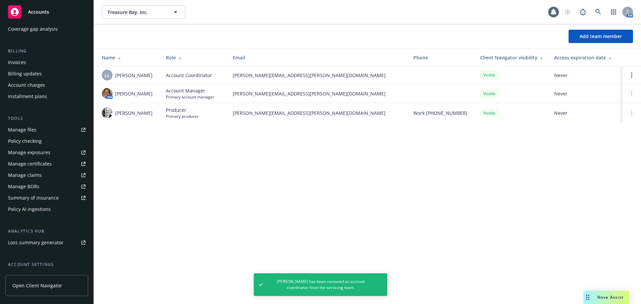
scroll to position [0, 0]
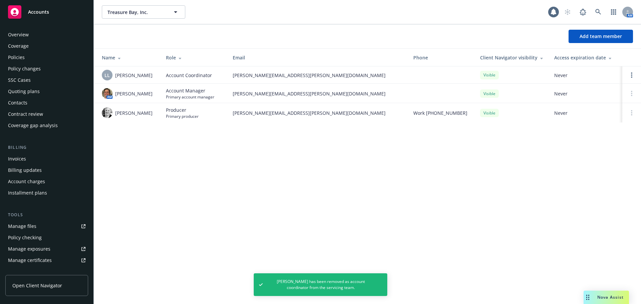
click at [22, 53] on div "Policies" at bounding box center [16, 57] width 17 height 11
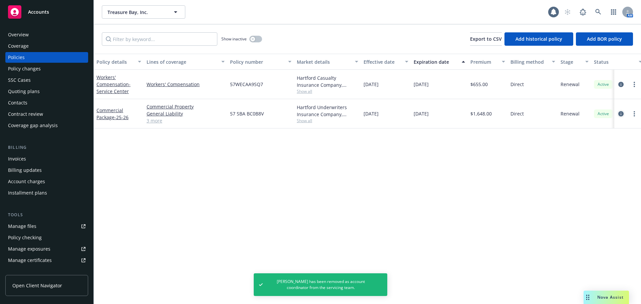
click at [622, 114] on icon "circleInformation" at bounding box center [620, 113] width 5 height 5
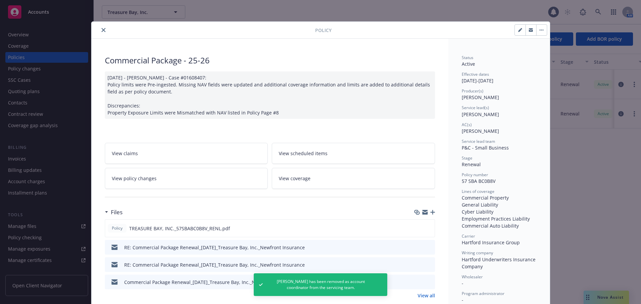
click at [515, 33] on button "button" at bounding box center [520, 30] width 11 height 11
select select "RENEWAL"
select select "12"
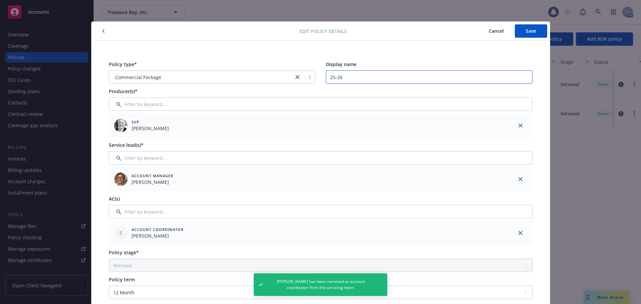
drag, startPoint x: 351, startPoint y: 78, endPoint x: 325, endPoint y: 77, distance: 26.0
click at [326, 77] on input "25-26" at bounding box center [429, 76] width 207 height 13
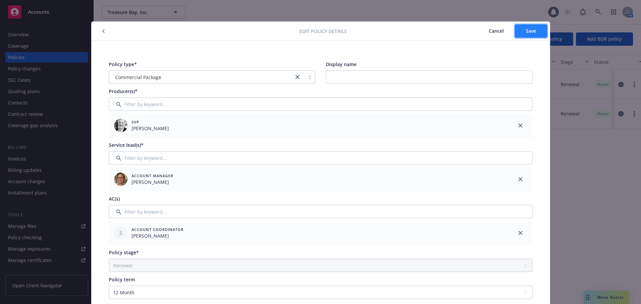
click at [520, 26] on button "Save" at bounding box center [531, 30] width 32 height 13
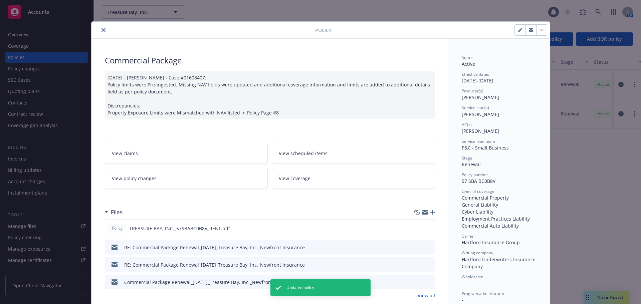
click at [101, 30] on icon "close" at bounding box center [103, 30] width 4 height 4
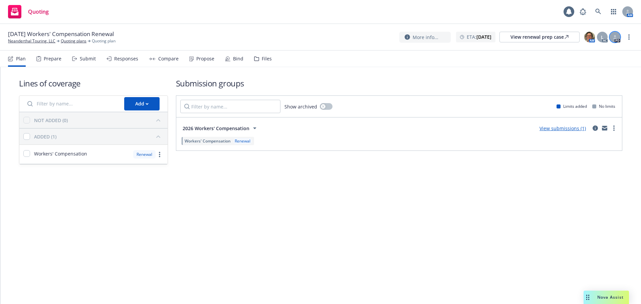
click at [318, 41] on div at bounding box center [615, 37] width 11 height 11
click at [318, 88] on h1 "Submission groups" at bounding box center [399, 83] width 446 height 11
click at [318, 130] on icon "circleInformation" at bounding box center [595, 128] width 5 height 5
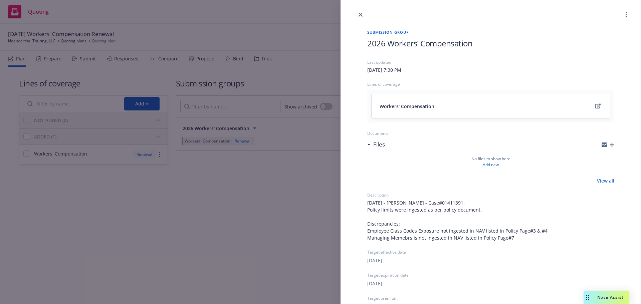
scroll to position [99, 0]
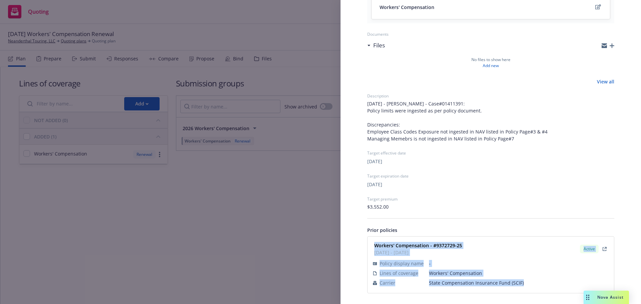
drag, startPoint x: 376, startPoint y: 241, endPoint x: 540, endPoint y: 286, distance: 170.5
click at [318, 133] on div "Workers' Compensation - #9372729-25 01/03/2025 - 01/03/2026 Active Policy displ…" at bounding box center [491, 265] width 238 height 48
copy div "Workers' Compensation - #9372729-25 01/03/2025 - 01/03/2026 Active Policy displ…"
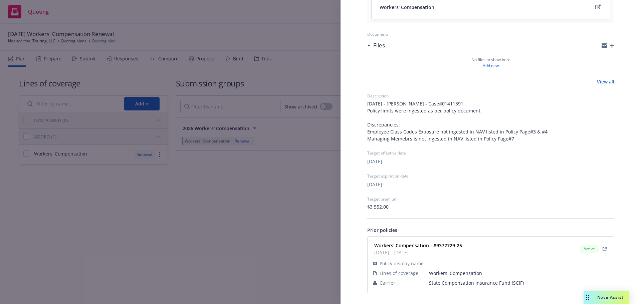
click at [175, 133] on div "Submission group 2026 Workers' Compensation Last updated Thursday, September 4,…" at bounding box center [320, 152] width 641 height 304
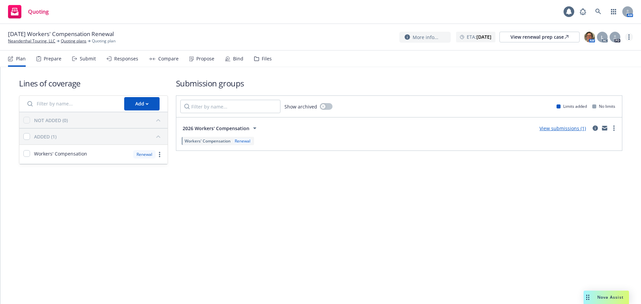
click at [318, 38] on icon "more" at bounding box center [628, 36] width 1 height 5
click at [318, 93] on link "Archive quoting plan" at bounding box center [595, 90] width 74 height 13
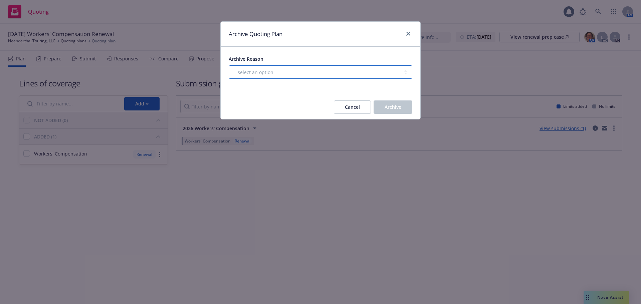
click at [284, 76] on select "-- select an option -- All policies in this renewal plan are auto-renewed Creat…" at bounding box center [321, 71] width 184 height 13
select select "ARCHIVED_RENEWAL_POLICY_AUTO_RENEWED"
click at [229, 65] on select "-- select an option -- All policies in this renewal plan are auto-renewed Creat…" at bounding box center [321, 71] width 184 height 13
click at [318, 107] on span "Archive" at bounding box center [393, 107] width 17 height 6
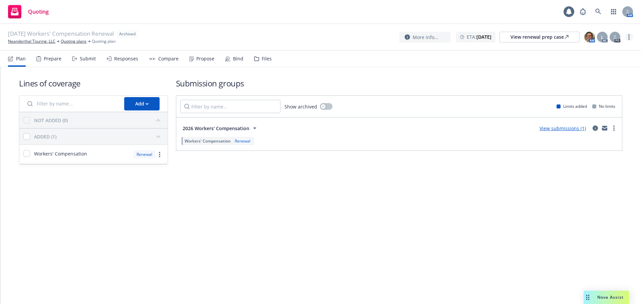
click at [318, 33] on link "more" at bounding box center [629, 37] width 8 height 8
click at [35, 41] on link "Neanderthal Touring, LLC" at bounding box center [31, 41] width 47 height 6
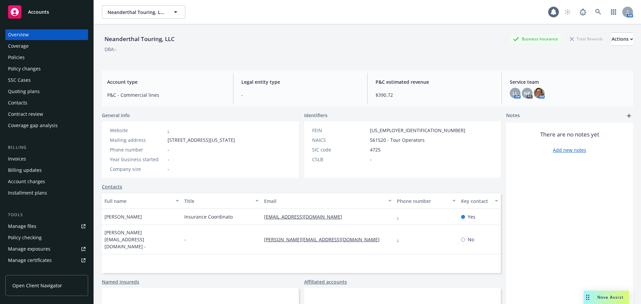
click at [18, 62] on div "Policies" at bounding box center [16, 57] width 17 height 11
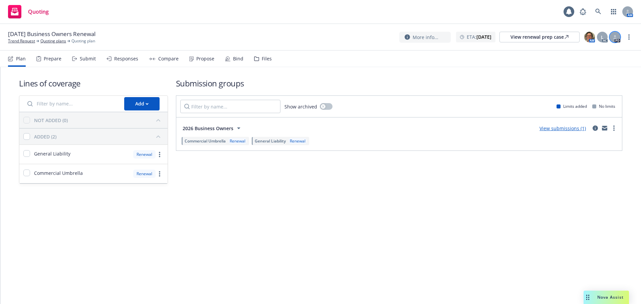
click at [616, 38] on icon at bounding box center [615, 38] width 4 height 1
click at [485, 76] on div "Lines of coverage Add NOT ADDED (0) ADDED (2) General Liability Renewal Commerc…" at bounding box center [320, 131] width 603 height 128
click at [595, 126] on icon "circleInformation" at bounding box center [595, 128] width 5 height 5
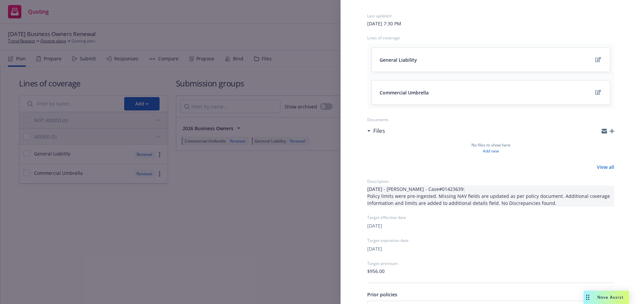
scroll to position [111, 0]
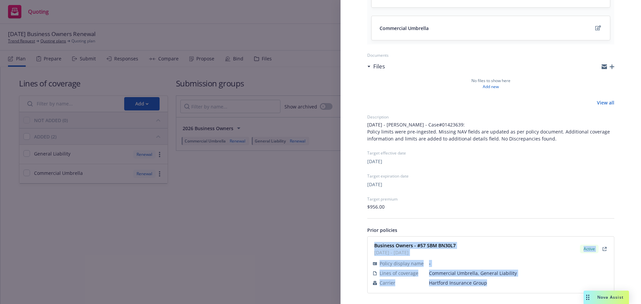
drag, startPoint x: 374, startPoint y: 241, endPoint x: 484, endPoint y: 287, distance: 119.2
click at [484, 287] on div "Business Owners - #57 SBM BN30L7 01/07/2025 - 01/07/2026 Active Policy display …" at bounding box center [491, 265] width 238 height 48
copy div "Business Owners - #57 SBM BN30L7 01/07/2025 - 01/07/2026 Active Policy display …"
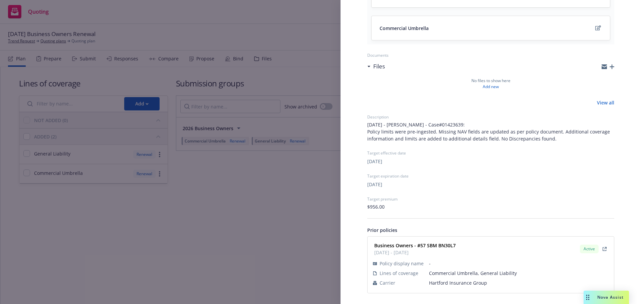
click at [288, 208] on div "Submission group 2026 Business Owners Last updated Monday, September 8, 2025 at…" at bounding box center [320, 152] width 641 height 304
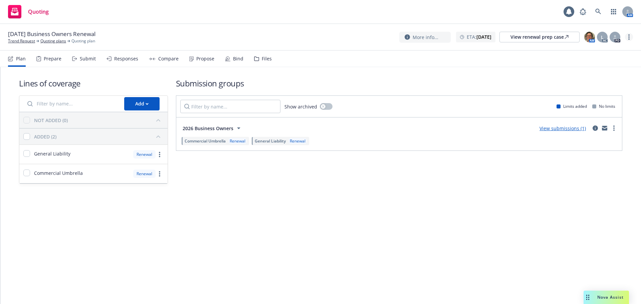
click at [628, 38] on link "more" at bounding box center [629, 37] width 8 height 8
click at [592, 100] on link "Archive quoting plan" at bounding box center [595, 103] width 74 height 13
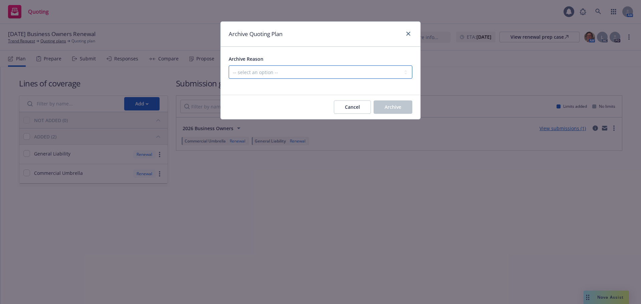
click at [312, 72] on select "-- select an option -- All policies in this renewal plan are auto-renewed Creat…" at bounding box center [321, 71] width 184 height 13
select select "ARCHIVED_RENEWAL_POLICY_AUTO_RENEWED"
click at [229, 65] on select "-- select an option -- All policies in this renewal plan are auto-renewed Creat…" at bounding box center [321, 71] width 184 height 13
click at [391, 113] on button "Archive" at bounding box center [393, 106] width 39 height 13
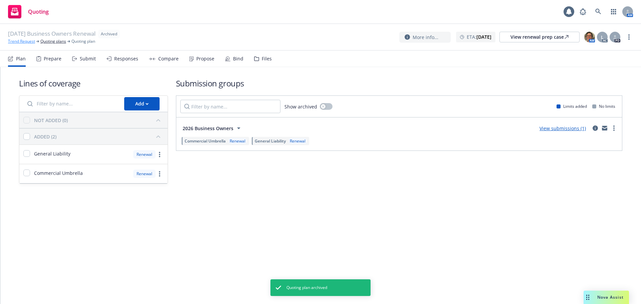
click at [16, 42] on link "Trend Request" at bounding box center [21, 41] width 27 height 6
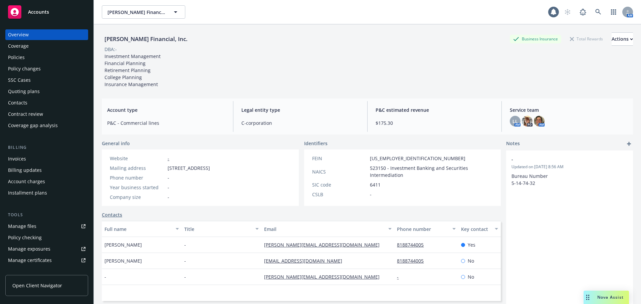
click at [20, 55] on div "Policies" at bounding box center [16, 57] width 17 height 11
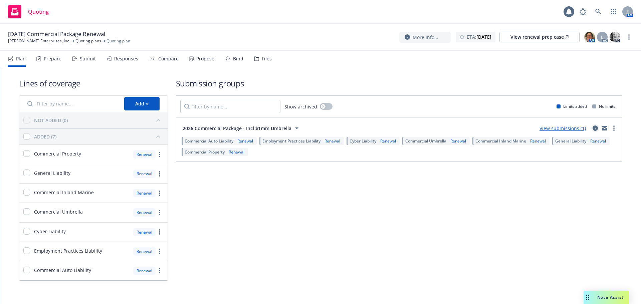
click at [593, 129] on icon "circleInformation" at bounding box center [595, 128] width 5 height 5
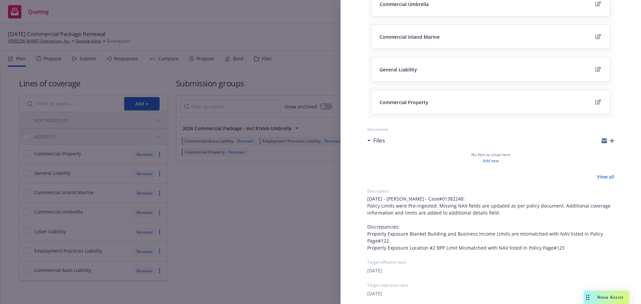
scroll to position [324, 0]
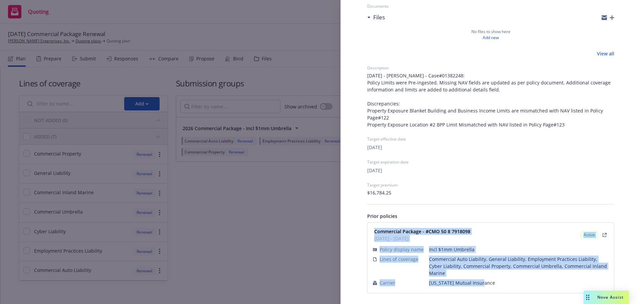
drag, startPoint x: 374, startPoint y: 227, endPoint x: 464, endPoint y: 273, distance: 101.5
click at [486, 283] on div "Commercial Package - #CMO 50 8 7918098 [DATE] - [DATE] Active Policy display na…" at bounding box center [491, 258] width 238 height 62
copy div "Commercial Package - #CMO 50 8 7918098 [DATE] - [DATE] Active Policy display na…"
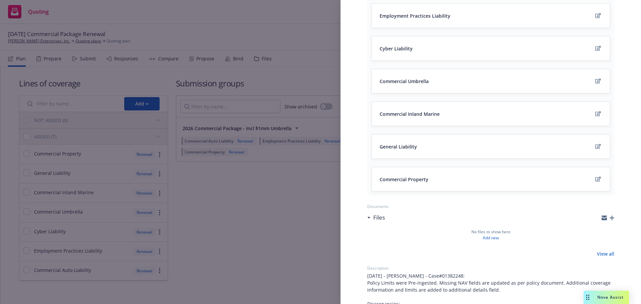
scroll to position [0, 0]
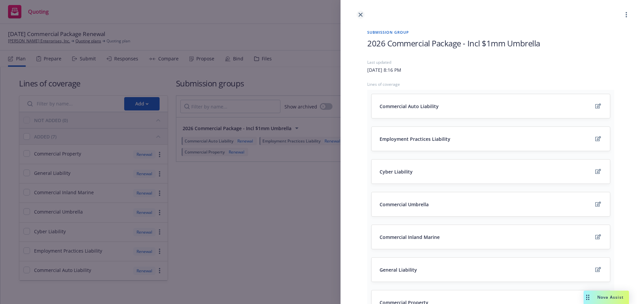
click at [359, 13] on icon "close" at bounding box center [361, 15] width 4 height 4
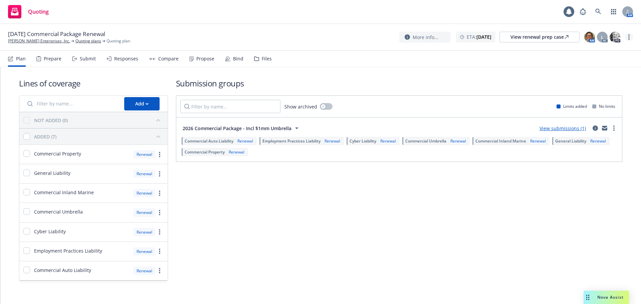
click at [630, 37] on link "more" at bounding box center [629, 37] width 8 height 8
click at [579, 103] on link "Archive quoting plan" at bounding box center [595, 103] width 74 height 13
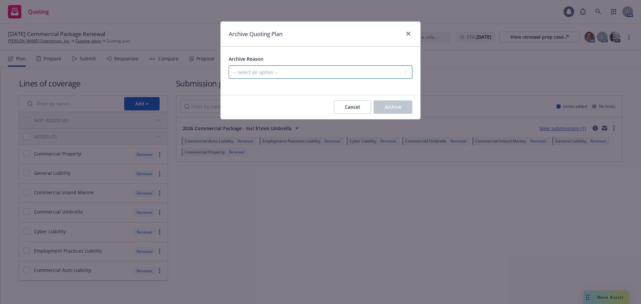
click at [337, 65] on select "-- select an option -- All policies in this renewal plan are auto-renewed Creat…" at bounding box center [321, 71] width 184 height 13
select select "ARCHIVED_RENEWAL_POLICY_AUTO_RENEWED"
click at [229, 65] on select "-- select an option -- All policies in this renewal plan are auto-renewed Creat…" at bounding box center [321, 71] width 184 height 13
click at [391, 111] on button "Archive" at bounding box center [393, 106] width 39 height 13
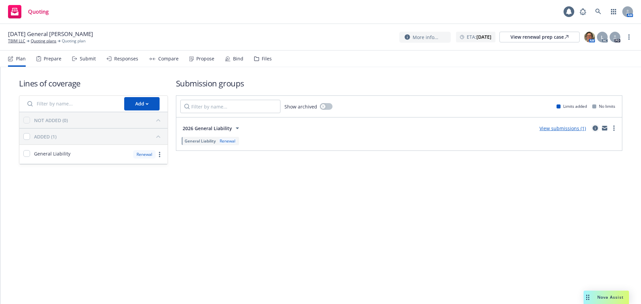
click at [594, 130] on icon "circleInformation" at bounding box center [595, 128] width 5 height 5
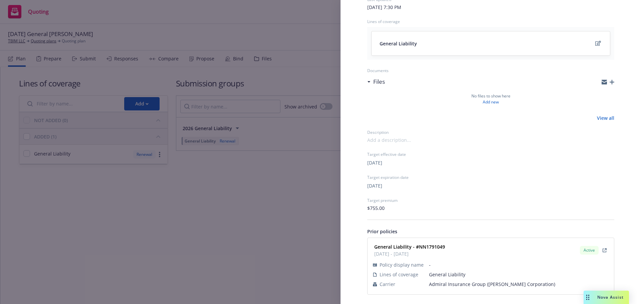
scroll to position [64, 0]
click at [200, 224] on div "Submission group 2026 General Liability Last updated [DATE] 7:30 PM Lines of co…" at bounding box center [320, 152] width 641 height 304
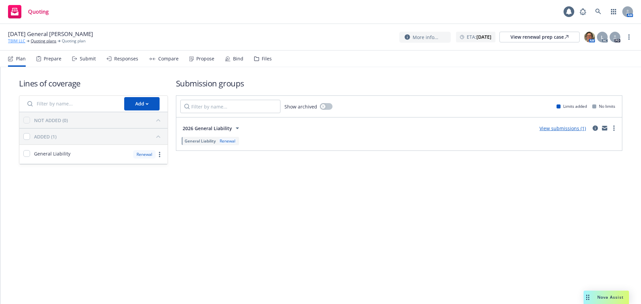
click at [12, 40] on link "TBIM LLC" at bounding box center [16, 41] width 17 height 6
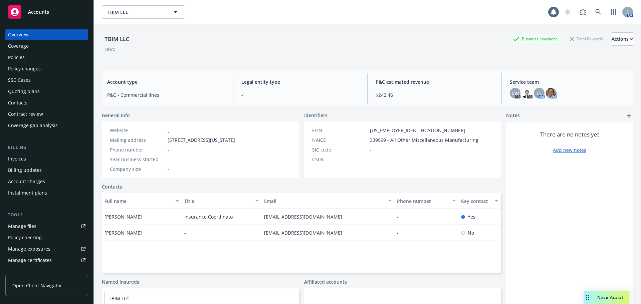
click at [16, 52] on div "Policies" at bounding box center [16, 57] width 17 height 11
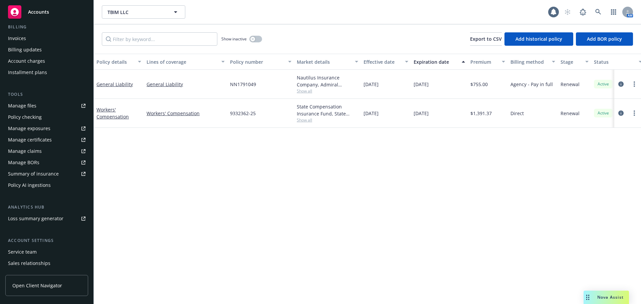
scroll to position [134, 0]
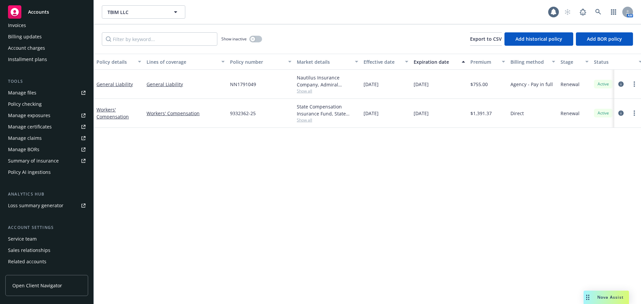
click at [28, 241] on div "Service team" at bounding box center [22, 239] width 29 height 11
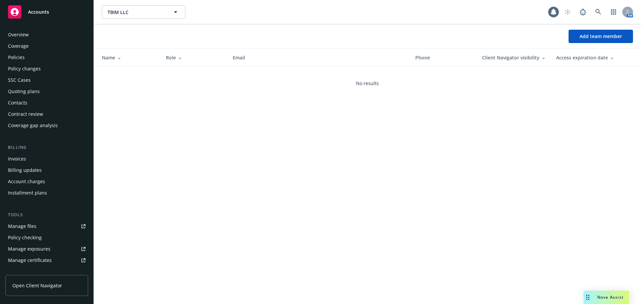
scroll to position [154, 0]
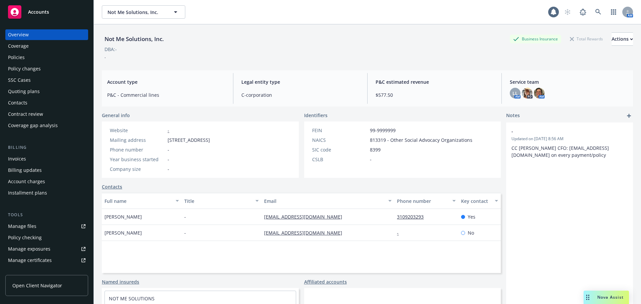
click at [22, 57] on div "Policies" at bounding box center [16, 57] width 17 height 11
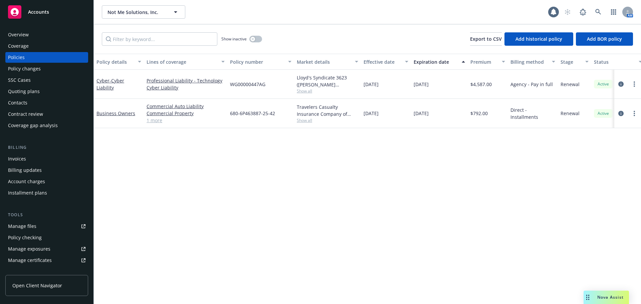
click at [303, 92] on span "Show all" at bounding box center [327, 91] width 61 height 6
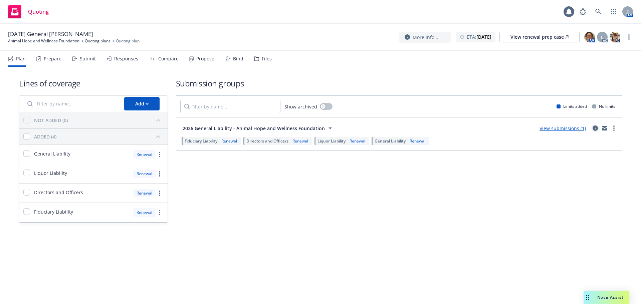
click at [594, 130] on icon "circleInformation" at bounding box center [595, 128] width 5 height 5
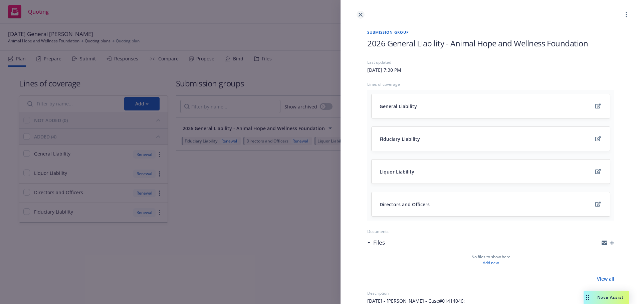
click at [360, 15] on icon "close" at bounding box center [361, 15] width 4 height 4
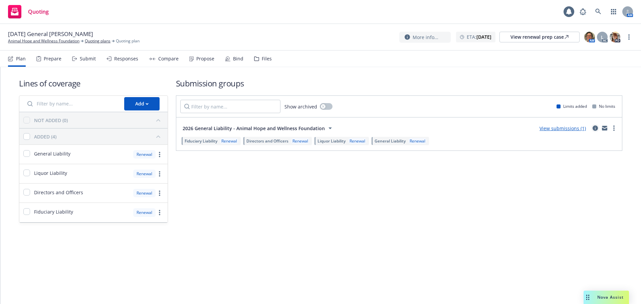
click at [593, 127] on icon "circleInformation" at bounding box center [595, 128] width 5 height 5
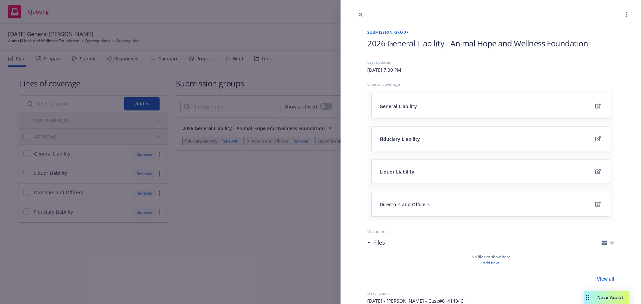
scroll to position [197, 0]
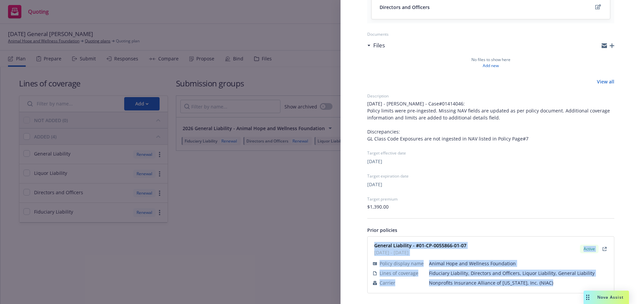
drag, startPoint x: 374, startPoint y: 244, endPoint x: 545, endPoint y: 283, distance: 175.3
click at [545, 283] on div "General Liability - #01-CP-0055866-01-07 01/07/2025 - 01/07/2026 Active Policy …" at bounding box center [491, 265] width 238 height 48
copy div "General Liability - #01-CP-0055866-01-07 01/07/2025 - 01/07/2026 Active Policy …"
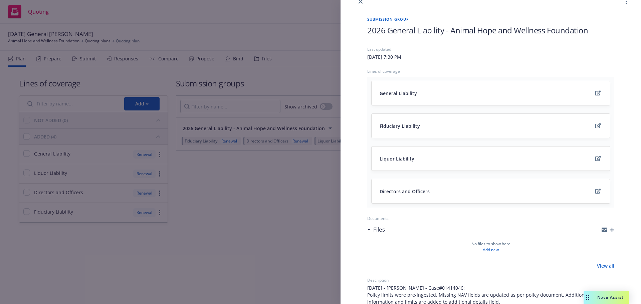
scroll to position [0, 0]
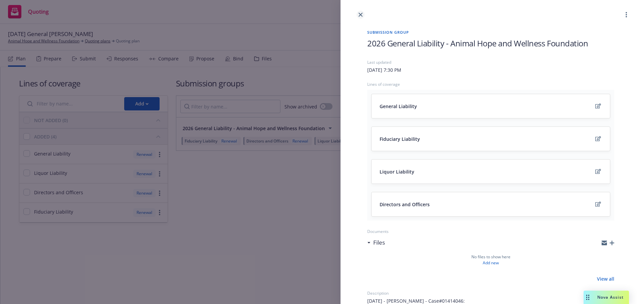
click at [358, 13] on link "close" at bounding box center [361, 15] width 8 height 8
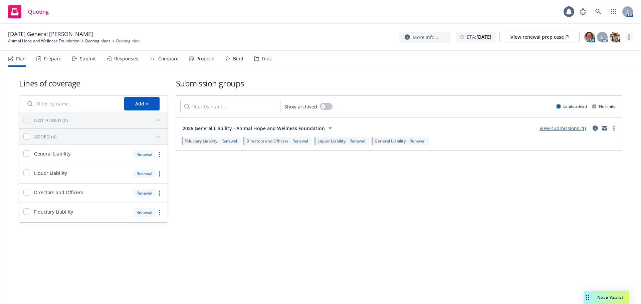
click at [629, 40] on link "more" at bounding box center [629, 37] width 8 height 8
drag, startPoint x: 592, startPoint y: 92, endPoint x: 577, endPoint y: 91, distance: 15.1
click at [592, 92] on link "Archive quoting plan" at bounding box center [595, 90] width 74 height 13
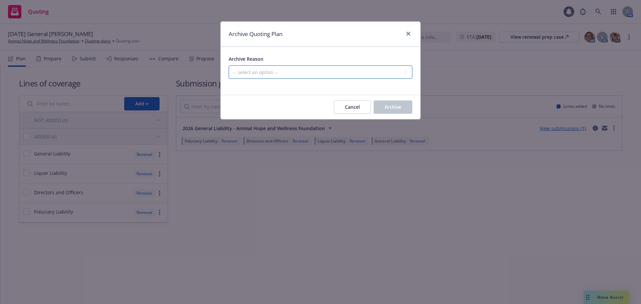
click at [305, 65] on select "-- select an option -- All policies in this renewal plan are auto-renewed Creat…" at bounding box center [321, 71] width 184 height 13
select select "ARCHIVED_RENEWAL_POLICY_AUTO_RENEWED"
click at [229, 65] on select "-- select an option -- All policies in this renewal plan are auto-renewed Creat…" at bounding box center [321, 71] width 184 height 13
click at [390, 104] on span "Archive" at bounding box center [393, 107] width 17 height 6
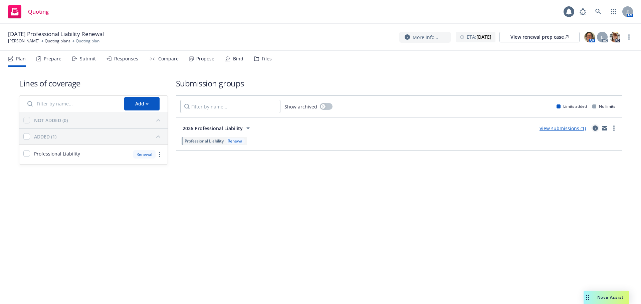
click at [594, 129] on icon "circleInformation" at bounding box center [595, 128] width 5 height 5
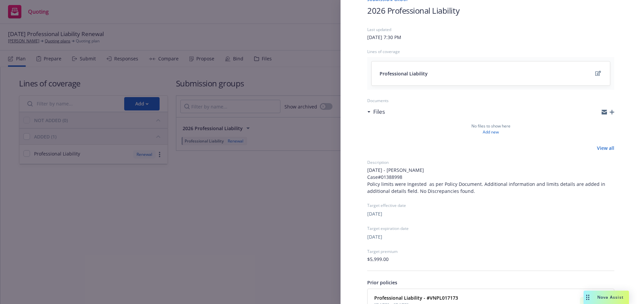
scroll to position [85, 0]
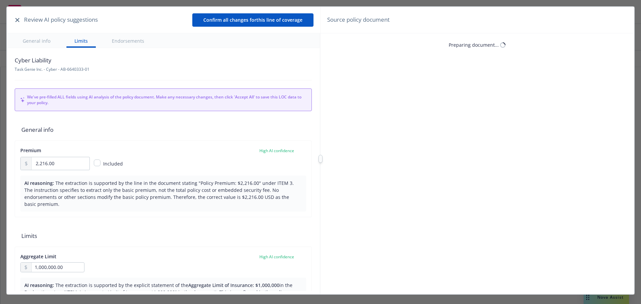
click at [17, 18] on icon "button" at bounding box center [17, 20] width 4 height 4
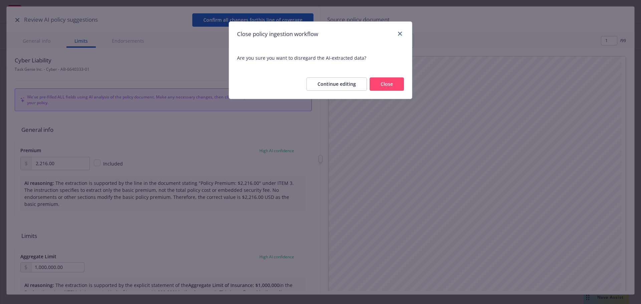
click at [318, 85] on button "Close" at bounding box center [387, 83] width 34 height 13
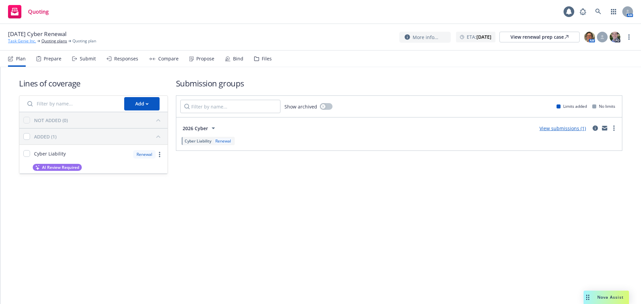
click at [13, 43] on link "Task Genie Inc." at bounding box center [22, 41] width 28 height 6
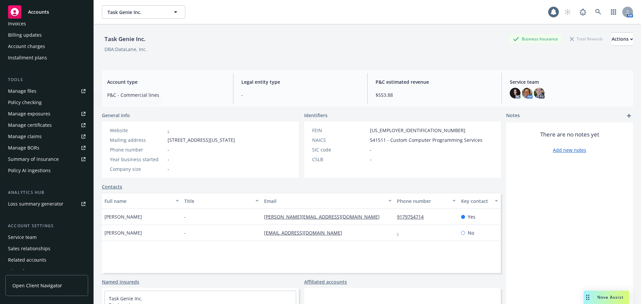
scroll to position [154, 0]
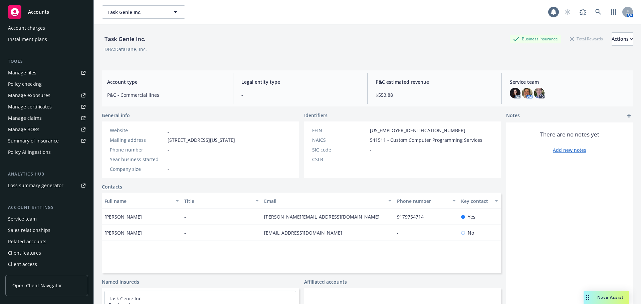
click at [30, 222] on div "Service team" at bounding box center [22, 219] width 29 height 11
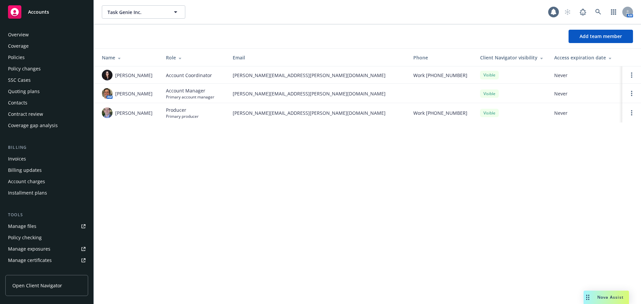
click at [29, 60] on div "Policies" at bounding box center [46, 57] width 77 height 11
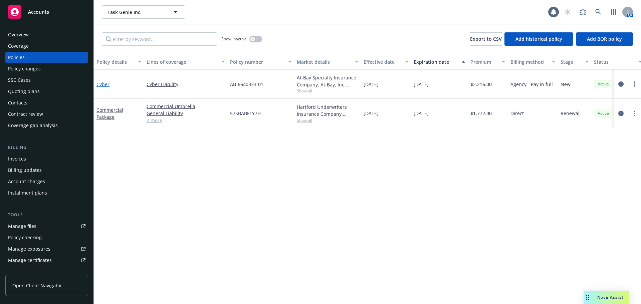
click at [101, 84] on link "Cyber" at bounding box center [102, 84] width 13 height 6
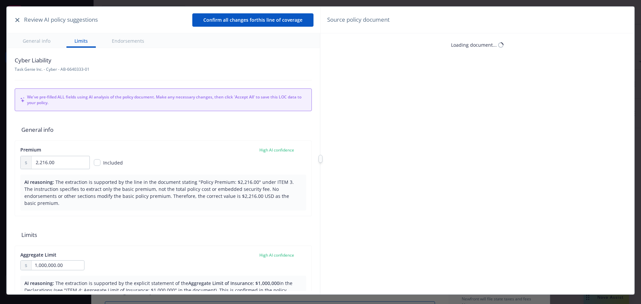
click at [18, 20] on button "button" at bounding box center [17, 20] width 8 height 8
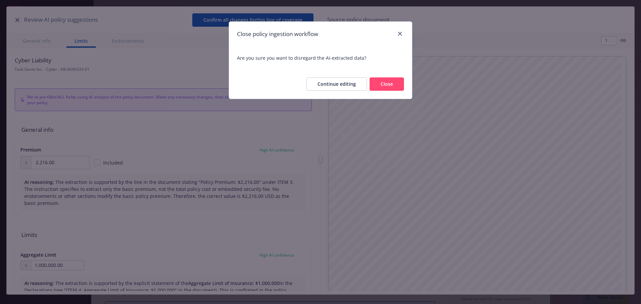
click at [383, 86] on button "Close" at bounding box center [387, 83] width 34 height 13
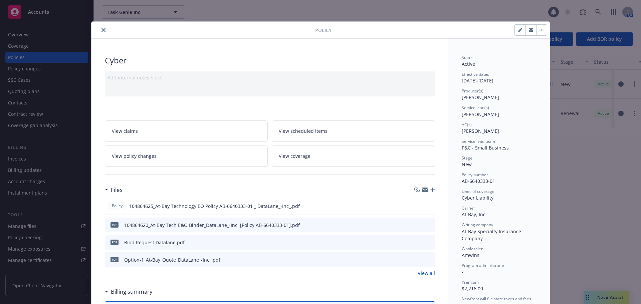
click at [100, 33] on button "close" at bounding box center [103, 30] width 8 height 8
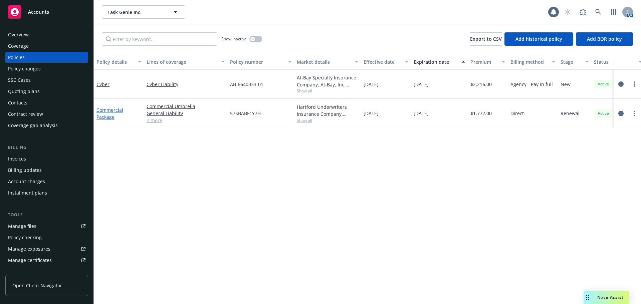
click at [105, 113] on link "Commercial Package" at bounding box center [109, 113] width 27 height 13
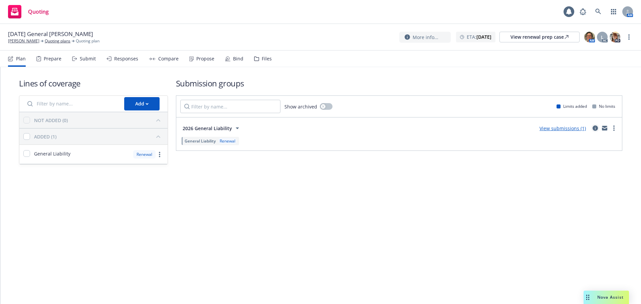
click at [593, 129] on icon "circleInformation" at bounding box center [595, 128] width 5 height 5
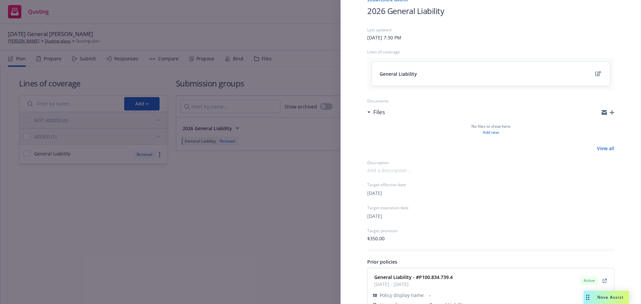
scroll to position [64, 0]
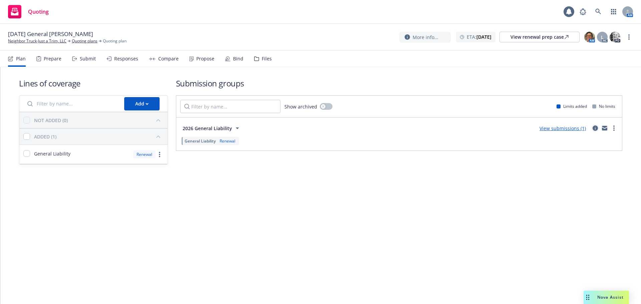
click at [594, 129] on icon "circleInformation" at bounding box center [595, 128] width 5 height 5
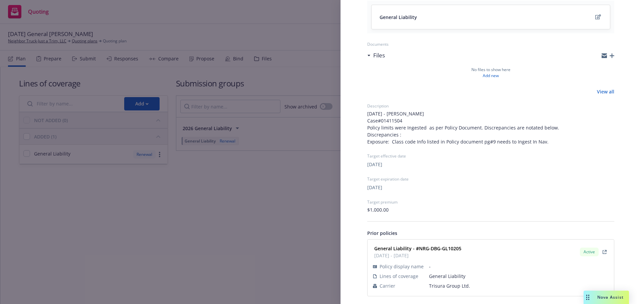
scroll to position [92, 0]
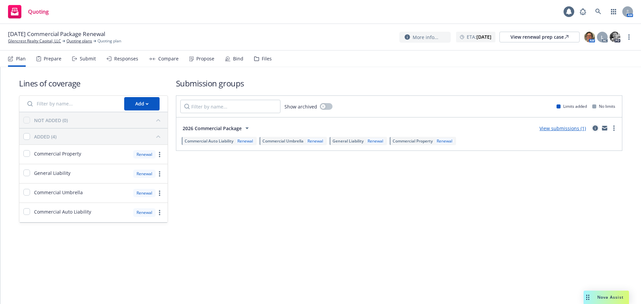
click at [596, 128] on icon "circleInformation" at bounding box center [595, 128] width 5 height 5
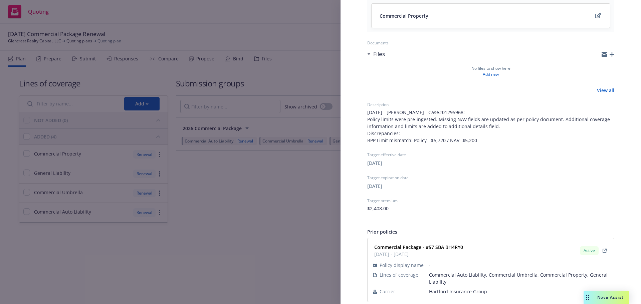
scroll to position [197, 0]
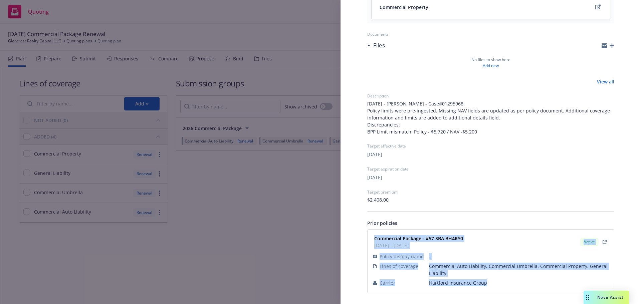
drag, startPoint x: 372, startPoint y: 234, endPoint x: 469, endPoint y: 278, distance: 106.2
click at [489, 283] on div "Commercial Package - #57 SBA BH4RY0 01/15/2025 - 01/15/2026 Active Policy displ…" at bounding box center [491, 261] width 238 height 55
copy div "Commercial Package - #57 SBA BH4RY0 01/15/2025 - 01/15/2026 Active Policy displ…"
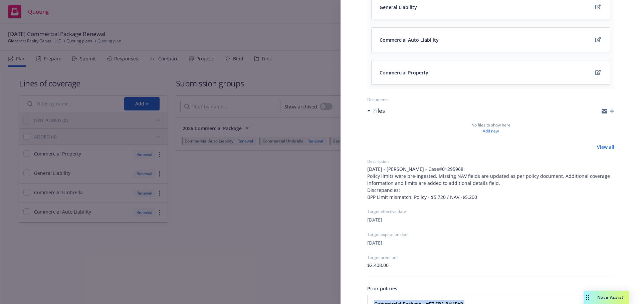
scroll to position [0, 0]
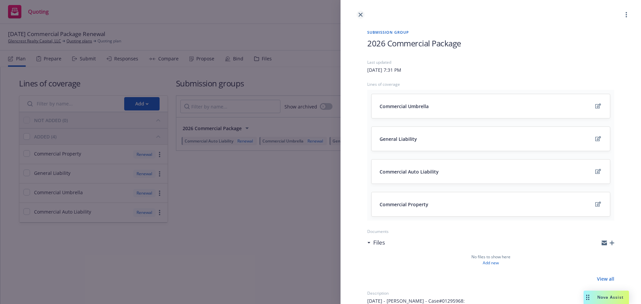
click at [361, 15] on icon "close" at bounding box center [361, 15] width 4 height 4
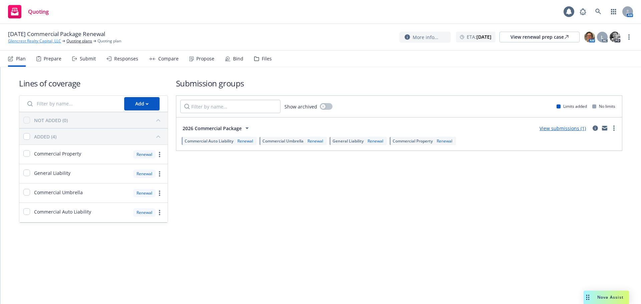
click at [32, 39] on link "Glencrest Realty Capital, LLC" at bounding box center [34, 41] width 53 height 6
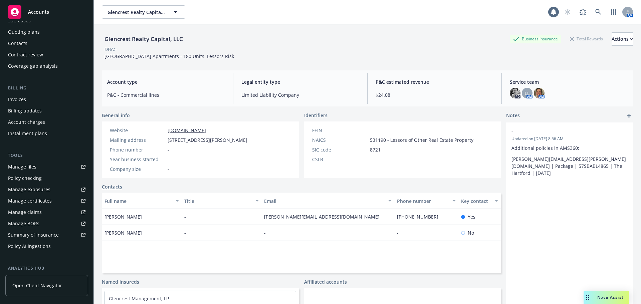
scroll to position [154, 0]
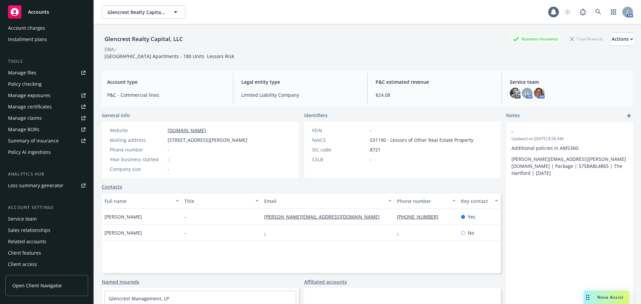
click at [34, 220] on div "Service team" at bounding box center [22, 219] width 29 height 11
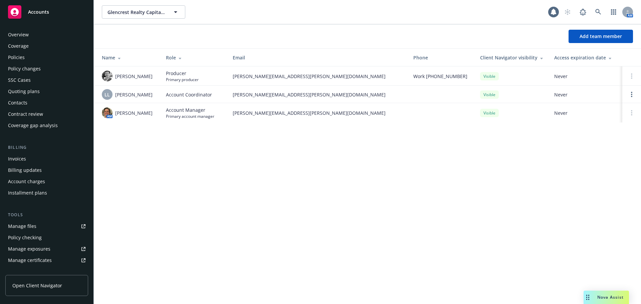
click at [34, 54] on div "Policies" at bounding box center [46, 57] width 77 height 11
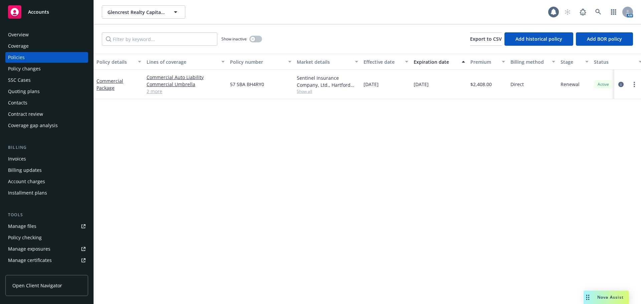
click at [27, 93] on div "Quoting plans" at bounding box center [24, 91] width 32 height 11
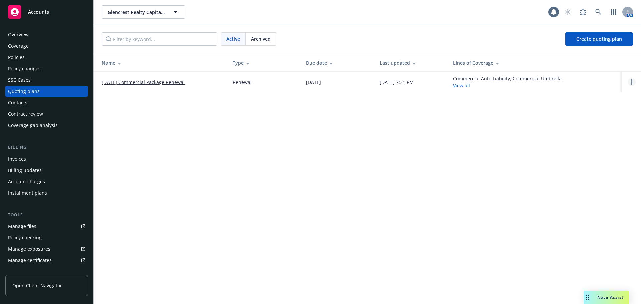
click at [634, 82] on link "Open options" at bounding box center [632, 82] width 8 height 8
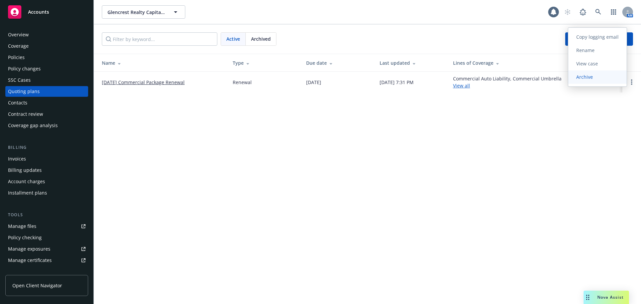
click at [580, 78] on span "Archive" at bounding box center [584, 77] width 33 height 6
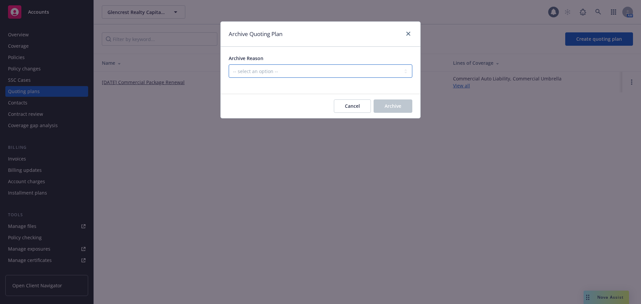
click at [365, 66] on select "-- select an option -- All policies in this renewal plan are auto-renewed Creat…" at bounding box center [321, 70] width 184 height 13
select select "ARCHIVED_RENEWAL_POLICY_AUTO_RENEWED"
click at [229, 64] on select "-- select an option -- All policies in this renewal plan are auto-renewed Creat…" at bounding box center [321, 70] width 184 height 13
click at [394, 106] on span "Archive" at bounding box center [393, 106] width 17 height 6
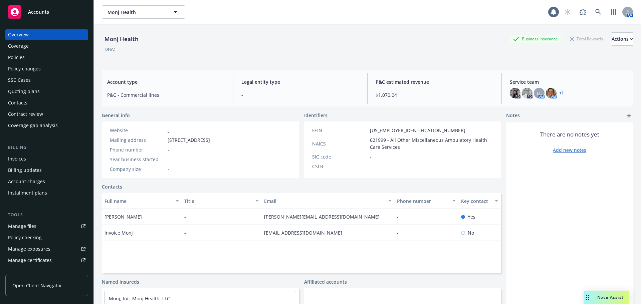
click at [22, 55] on div "Policies" at bounding box center [16, 57] width 17 height 11
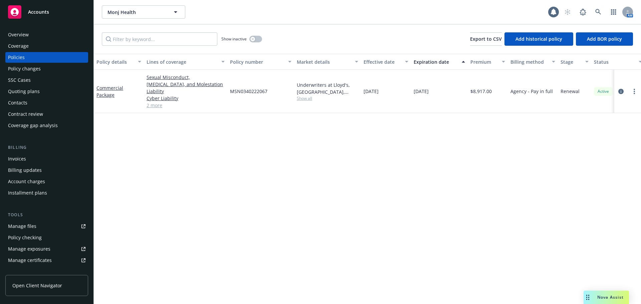
click at [306, 97] on span "Show all" at bounding box center [327, 98] width 61 height 6
drag, startPoint x: 147, startPoint y: 183, endPoint x: 131, endPoint y: 158, distance: 29.8
click at [146, 179] on div "Policy details Lines of coverage Policy number Market details Effective date Ex…" at bounding box center [367, 179] width 547 height 250
click at [22, 31] on div "Overview" at bounding box center [18, 34] width 21 height 11
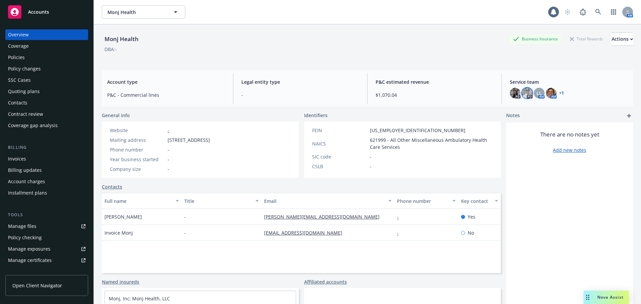
click at [522, 93] on img at bounding box center [527, 93] width 11 height 11
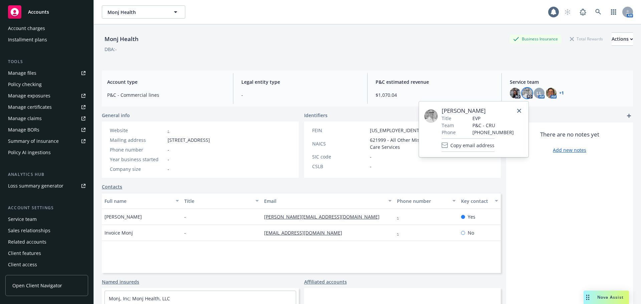
scroll to position [154, 0]
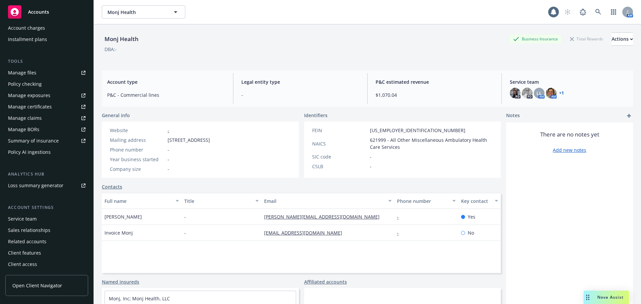
click at [29, 219] on div "Service team" at bounding box center [22, 219] width 29 height 11
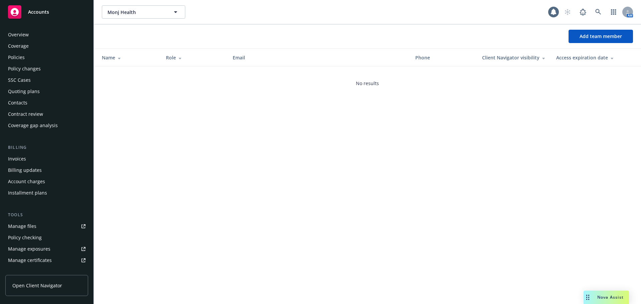
scroll to position [154, 0]
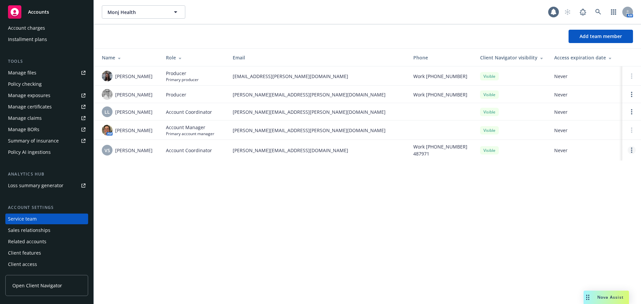
click at [634, 148] on link "Open options" at bounding box center [632, 150] width 8 height 8
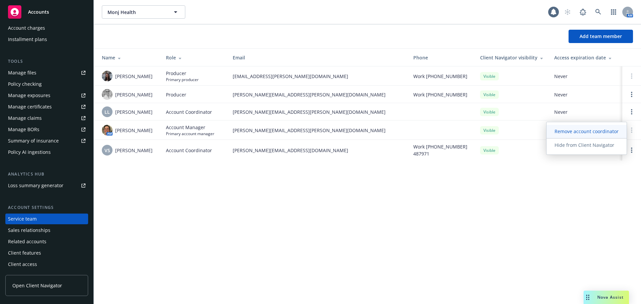
click at [566, 131] on span "Remove account coordinator" at bounding box center [587, 131] width 80 height 6
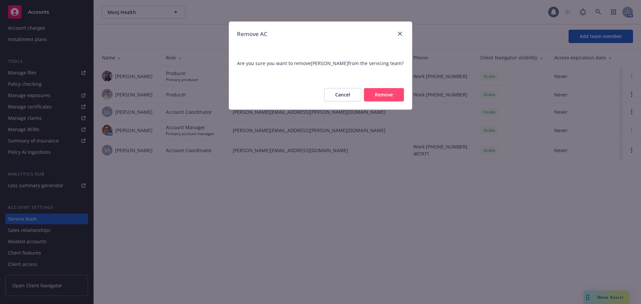
click at [397, 97] on button "Remove" at bounding box center [384, 94] width 40 height 13
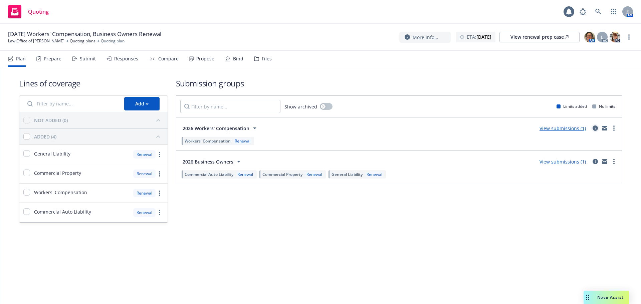
click at [595, 131] on link "circleInformation" at bounding box center [595, 128] width 8 height 8
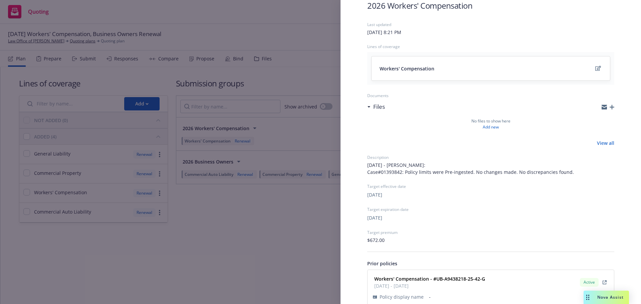
scroll to position [71, 0]
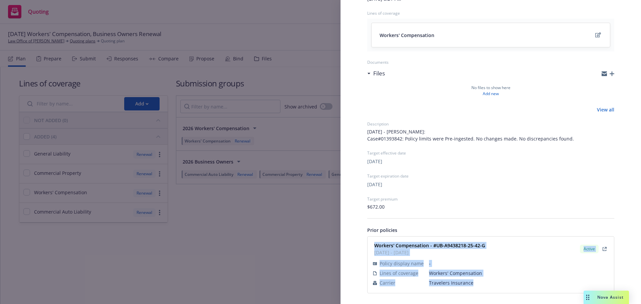
drag, startPoint x: 374, startPoint y: 244, endPoint x: 474, endPoint y: 282, distance: 107.7
click at [474, 282] on div "Workers' Compensation - #UB-A9438218-25-42-G 02/01/2025 - 02/01/2026 Active Pol…" at bounding box center [491, 265] width 238 height 48
copy div "Workers' Compensation - #UB-A9438218-25-42-G 02/01/2025 - 02/01/2026 Active Pol…"
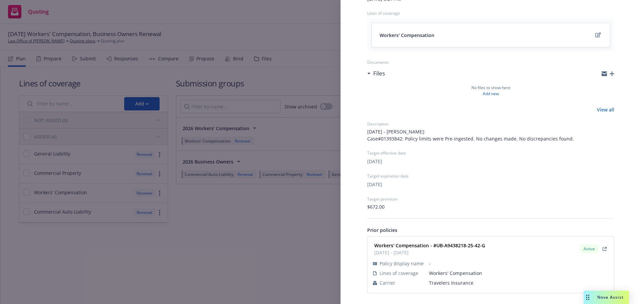
click at [239, 225] on div "Submission group 2026 Workers' Compensation Last updated Wednesday, September 3…" at bounding box center [320, 152] width 641 height 304
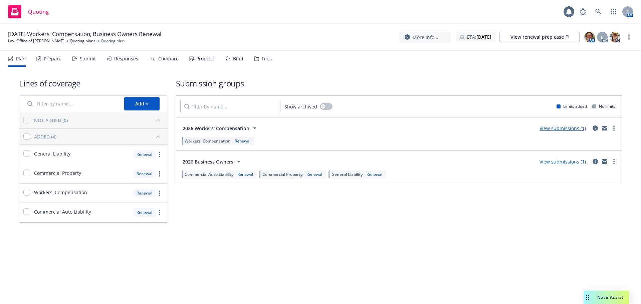
click at [594, 162] on link "circleInformation" at bounding box center [595, 162] width 8 height 8
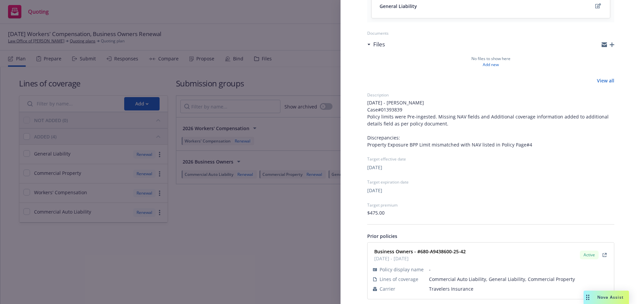
scroll to position [167, 0]
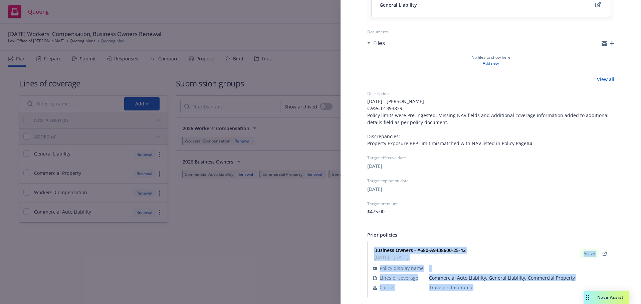
drag, startPoint x: 373, startPoint y: 245, endPoint x: 471, endPoint y: 289, distance: 108.2
click at [471, 289] on div "Business Owners - #680-A9438600-25-42 02/01/2025 - 02/01/2026 Active Policy dis…" at bounding box center [491, 269] width 246 height 56
copy div "Business Owners - #680-A9438600-25-42 02/01/2025 - 02/01/2026 Active Policy dis…"
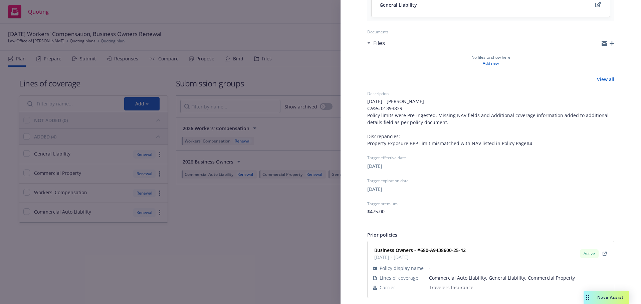
drag, startPoint x: 221, startPoint y: 249, endPoint x: 400, endPoint y: 169, distance: 196.1
click at [226, 247] on div "Submission group 2026 Business Owners Last updated Wednesday, September 3, 2025…" at bounding box center [320, 152] width 641 height 304
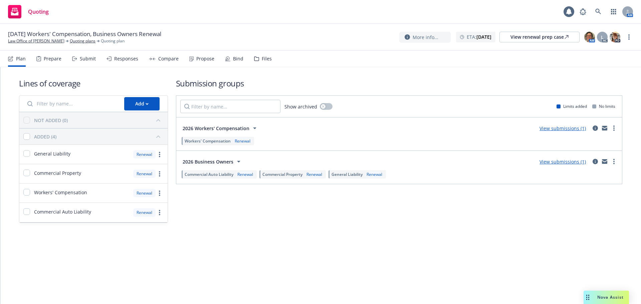
drag, startPoint x: 628, startPoint y: 37, endPoint x: 627, endPoint y: 41, distance: 3.6
click at [628, 37] on link "more" at bounding box center [629, 37] width 8 height 8
click at [587, 92] on link "Archive quoting plan" at bounding box center [595, 90] width 74 height 13
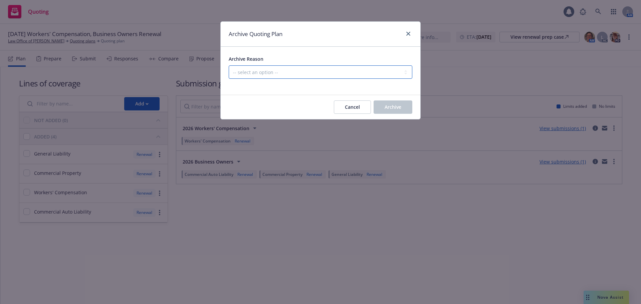
click at [351, 74] on select "-- select an option -- All policies in this renewal plan are auto-renewed Creat…" at bounding box center [321, 71] width 184 height 13
select select "ARCHIVED_RENEWAL_POLICY_AUTO_RENEWED"
click at [229, 65] on select "-- select an option -- All policies in this renewal plan are auto-renewed Creat…" at bounding box center [321, 71] width 184 height 13
click at [378, 103] on button "Archive" at bounding box center [393, 106] width 39 height 13
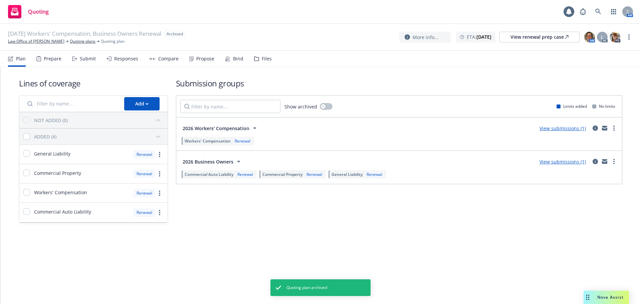
click at [23, 41] on link "Law Office of Kelley C. Finan" at bounding box center [36, 41] width 56 height 6
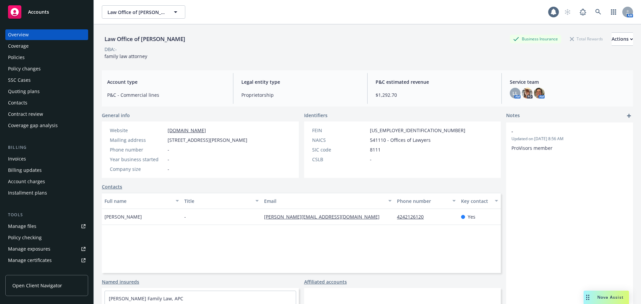
click at [24, 55] on div "Policies" at bounding box center [46, 57] width 77 height 11
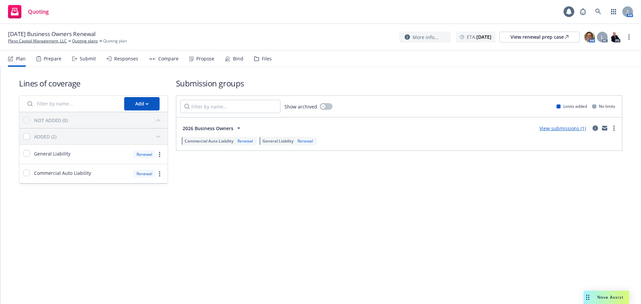
click at [594, 128] on icon "circleInformation" at bounding box center [595, 128] width 5 height 5
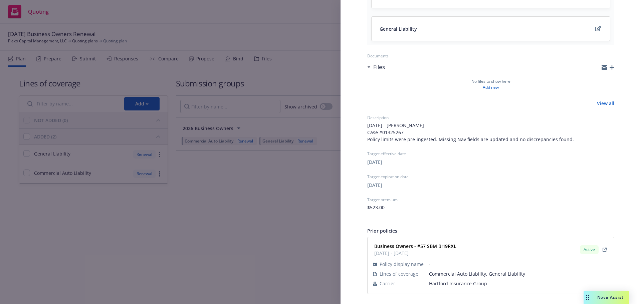
scroll to position [111, 0]
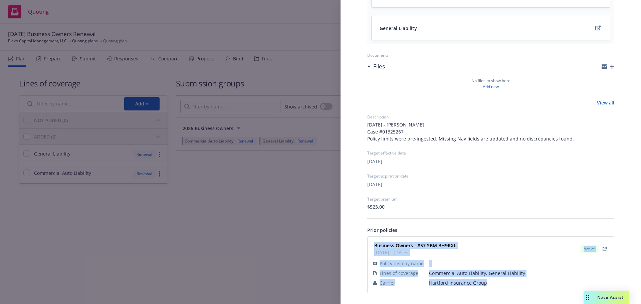
drag, startPoint x: 373, startPoint y: 243, endPoint x: 493, endPoint y: 285, distance: 127.3
click at [493, 285] on div "Business Owners - #57 SBM BH9RXL [DATE] - [DATE] Active Policy display name - L…" at bounding box center [491, 265] width 238 height 48
copy div "Business Owners - #57 SBM BH9RXL [DATE] - [DATE] Active Policy display name - L…"
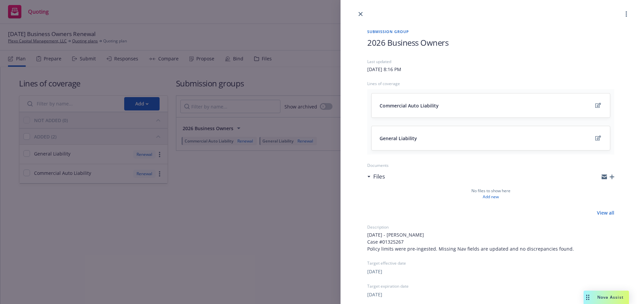
scroll to position [0, 0]
click at [624, 16] on link "more" at bounding box center [626, 15] width 8 height 8
click at [288, 205] on div "Submission group 2026 Business Owners Last updated [DATE] 8:16 PM Lines of cove…" at bounding box center [320, 152] width 641 height 304
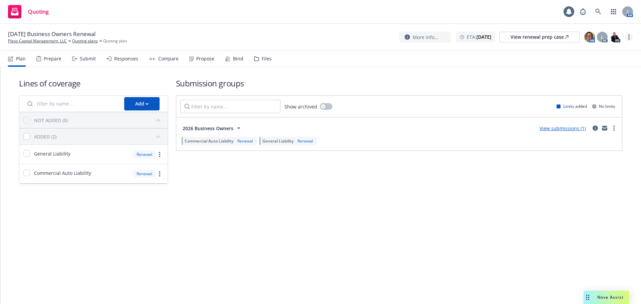
click at [629, 38] on icon "more" at bounding box center [628, 36] width 1 height 5
click at [595, 91] on link "Archive quoting plan" at bounding box center [595, 90] width 74 height 13
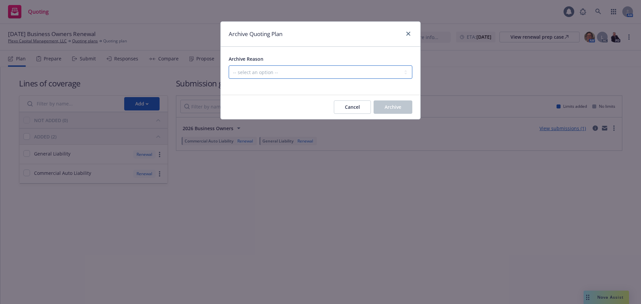
click at [361, 75] on select "-- select an option -- All policies in this renewal plan are auto-renewed Creat…" at bounding box center [321, 71] width 184 height 13
select select "ARCHIVED_RENEWAL_POLICY_AUTO_RENEWED"
click at [229, 65] on select "-- select an option -- All policies in this renewal plan are auto-renewed Creat…" at bounding box center [321, 71] width 184 height 13
drag, startPoint x: 414, startPoint y: 113, endPoint x: 405, endPoint y: 110, distance: 9.4
click at [411, 113] on div "Cancel Archive" at bounding box center [321, 107] width 200 height 24
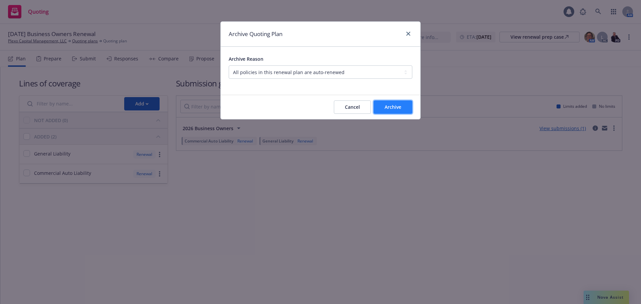
click at [402, 109] on button "Archive" at bounding box center [393, 106] width 39 height 13
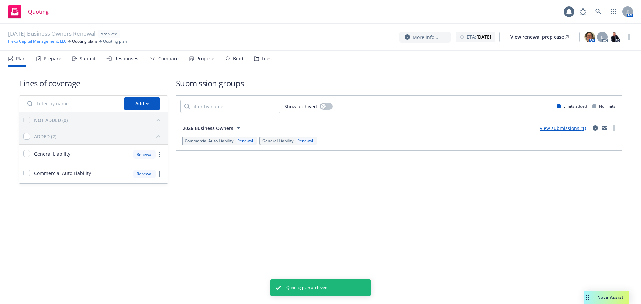
click at [13, 40] on link "Plexo Capital Management, LLC" at bounding box center [37, 41] width 59 height 6
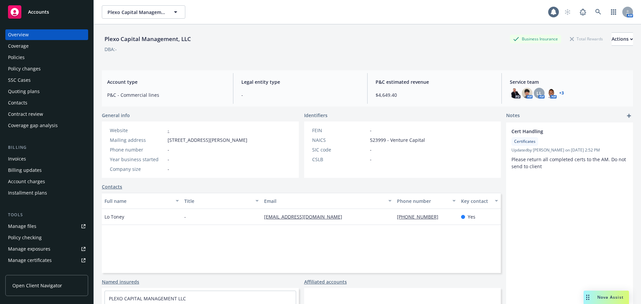
click at [15, 60] on div "Policies" at bounding box center [16, 57] width 17 height 11
